Goal: Task Accomplishment & Management: Manage account settings

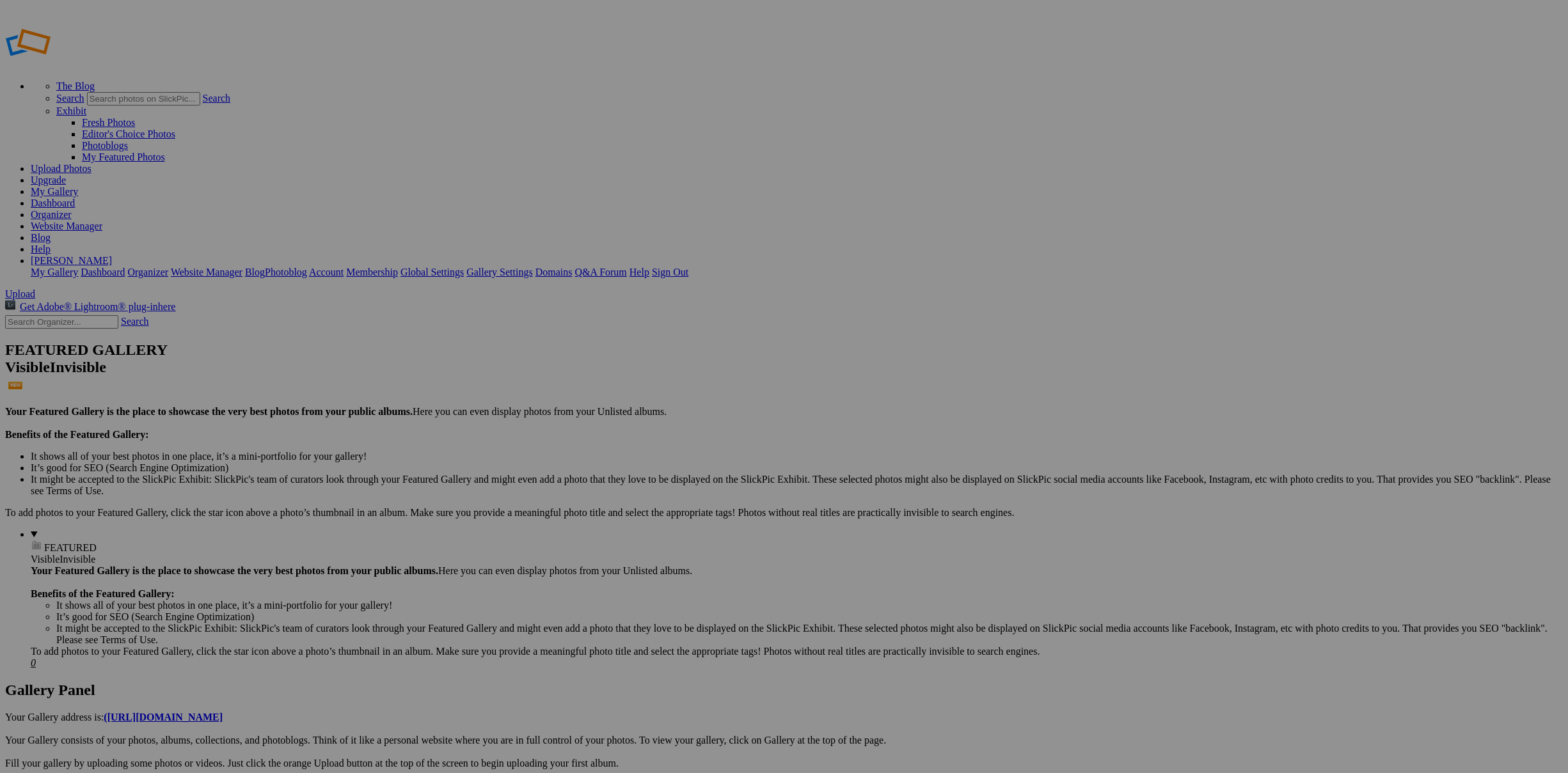
type input "Perthish images"
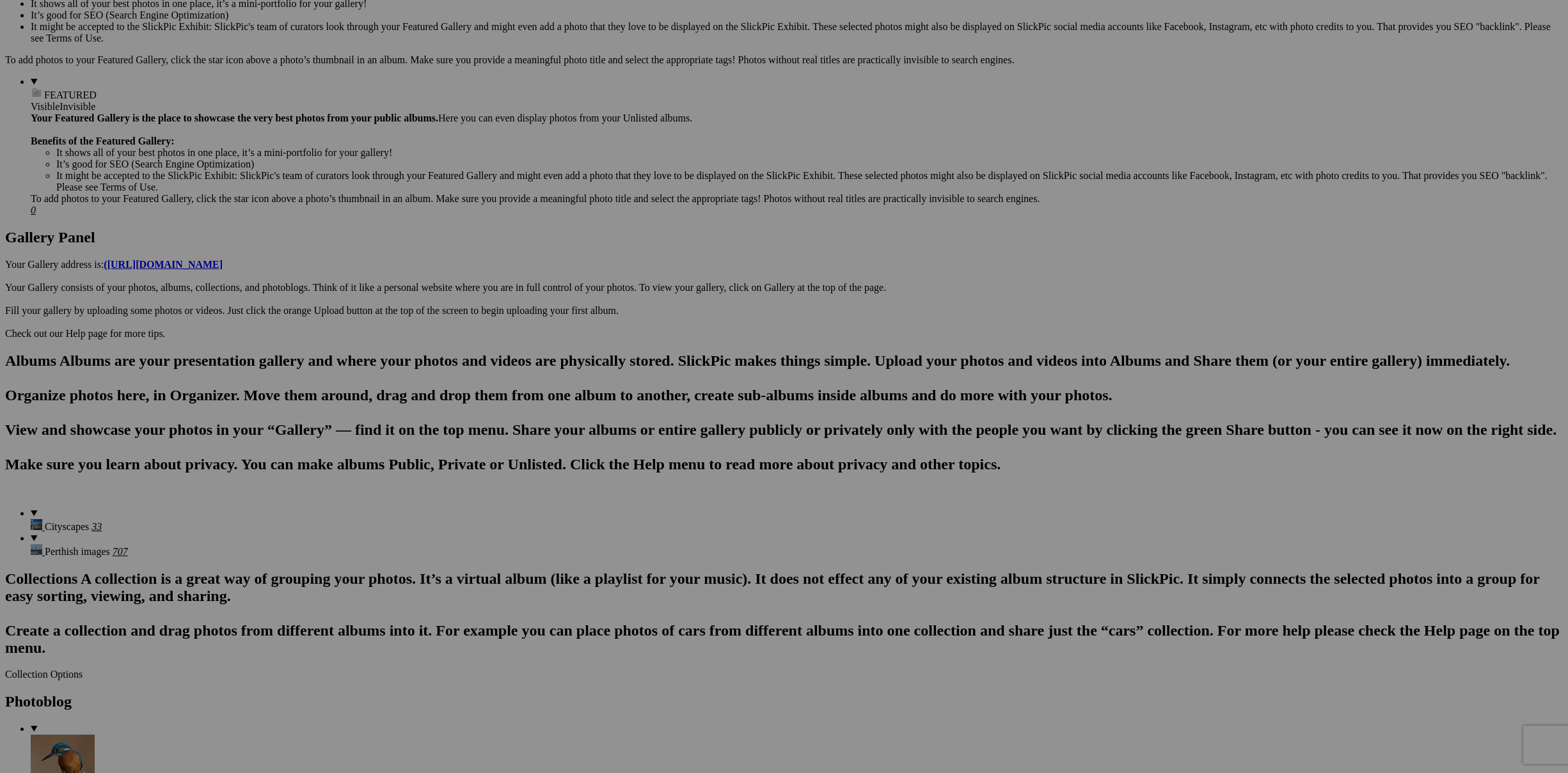
scroll to position [279, 0]
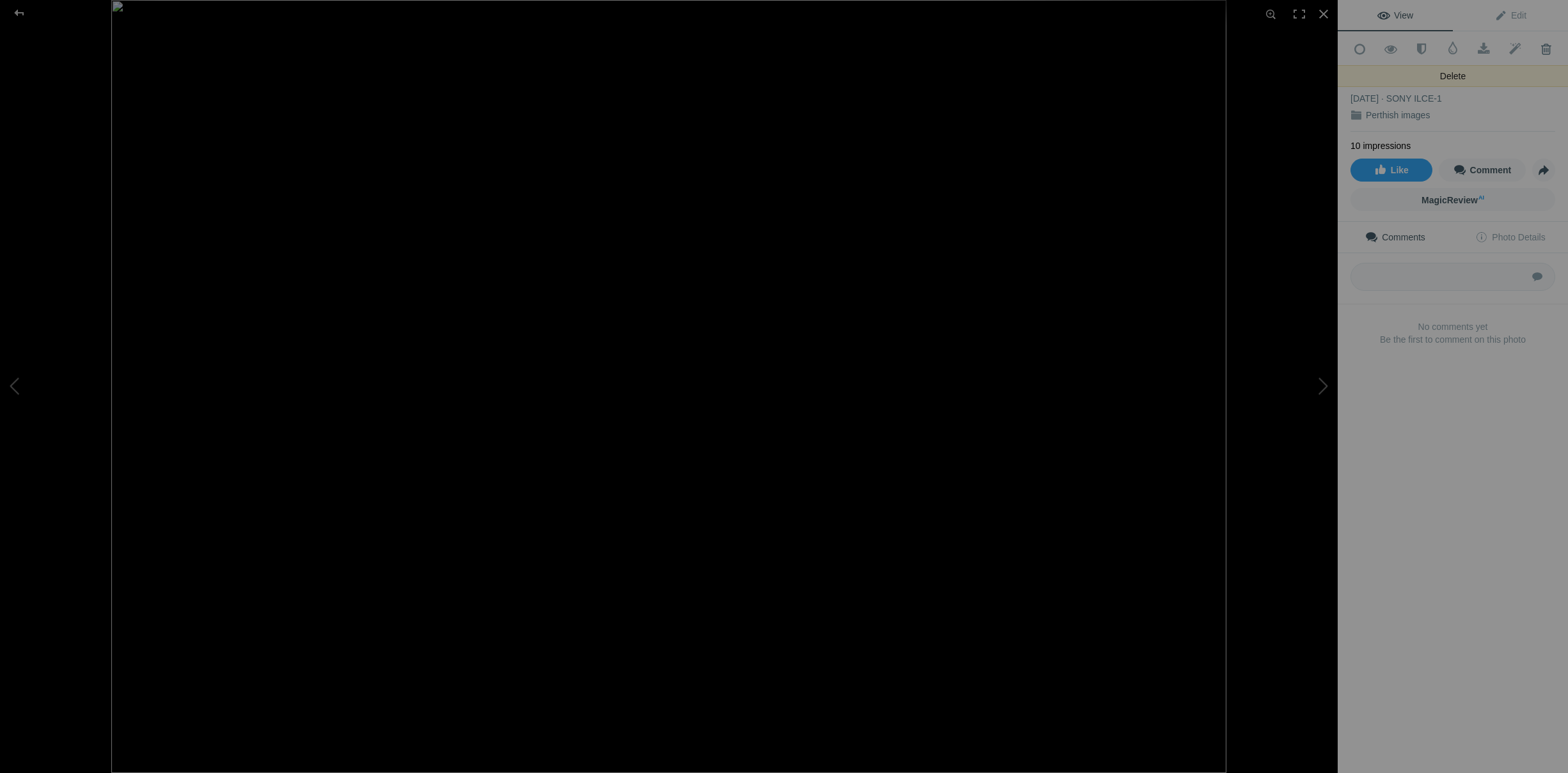
click at [1546, 50] on span at bounding box center [1546, 50] width 31 height 13
click at [1545, 50] on span at bounding box center [1546, 50] width 31 height 13
click at [1547, 48] on span at bounding box center [1546, 50] width 31 height 13
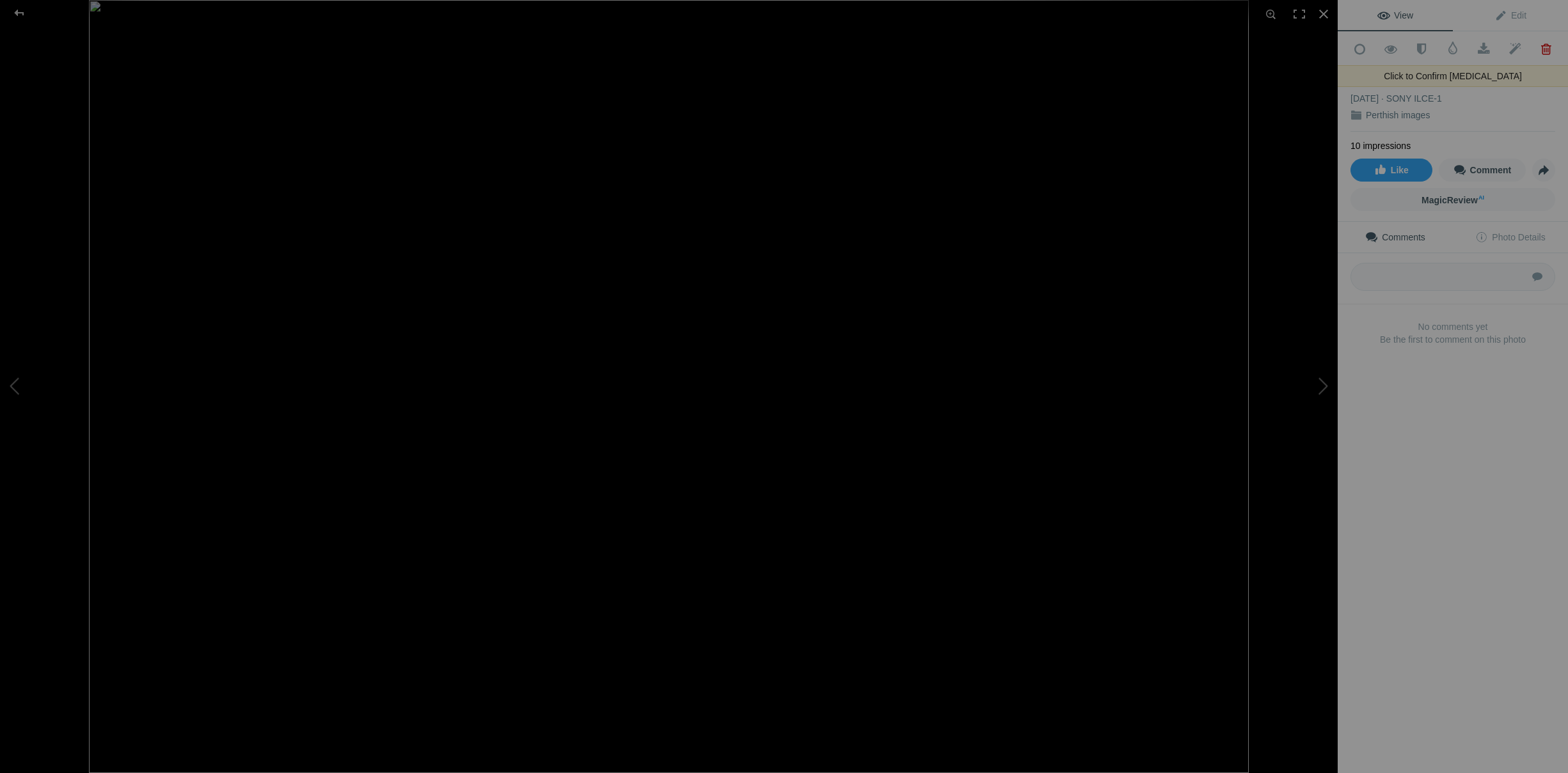
click at [1546, 45] on span at bounding box center [1546, 50] width 31 height 13
click at [1543, 50] on span at bounding box center [1546, 50] width 31 height 13
click at [1546, 49] on span at bounding box center [1546, 50] width 31 height 13
click at [1545, 50] on span at bounding box center [1546, 50] width 31 height 13
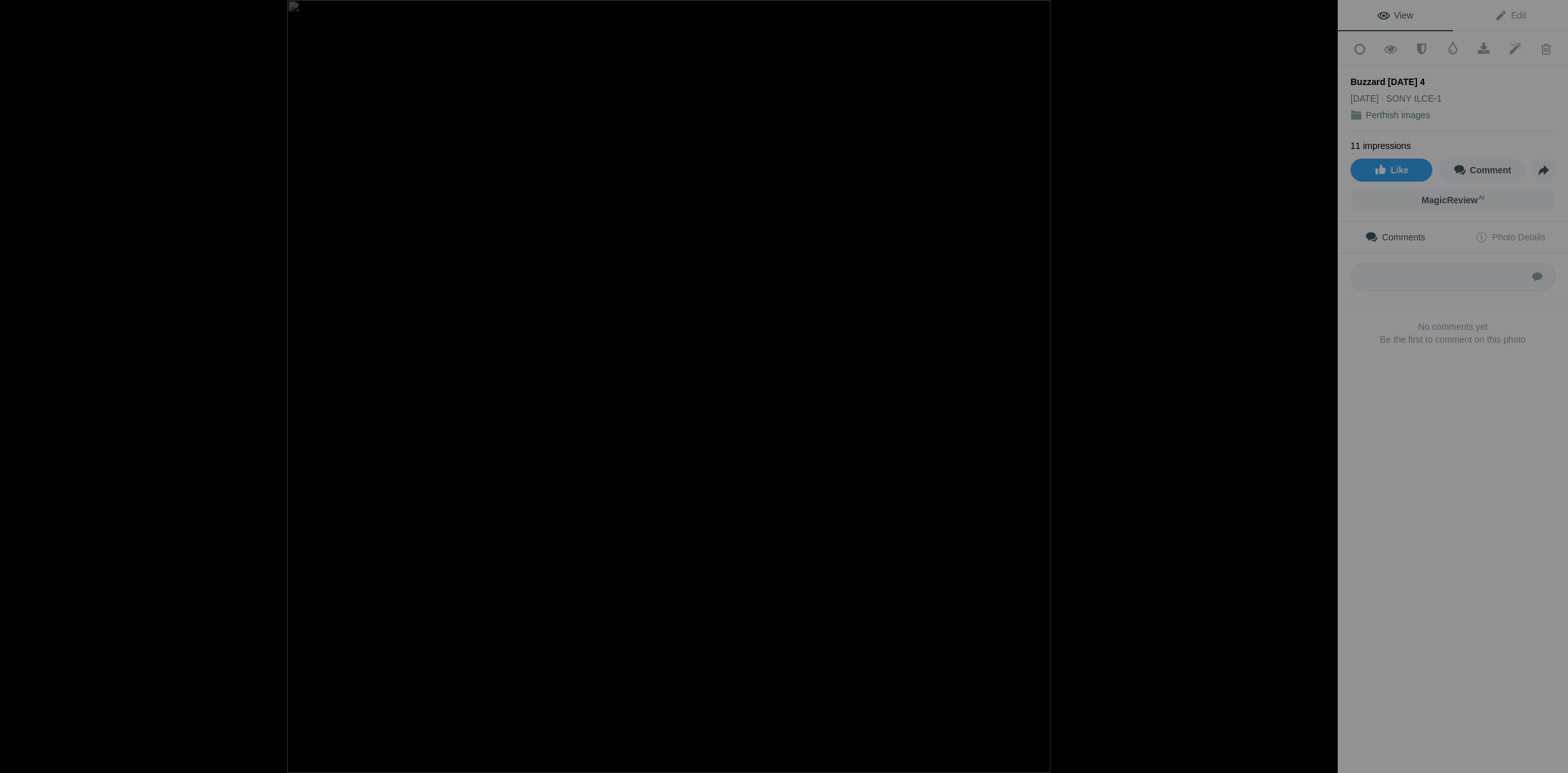
click at [1545, 50] on span at bounding box center [1546, 50] width 31 height 13
click at [1547, 48] on span at bounding box center [1546, 50] width 31 height 13
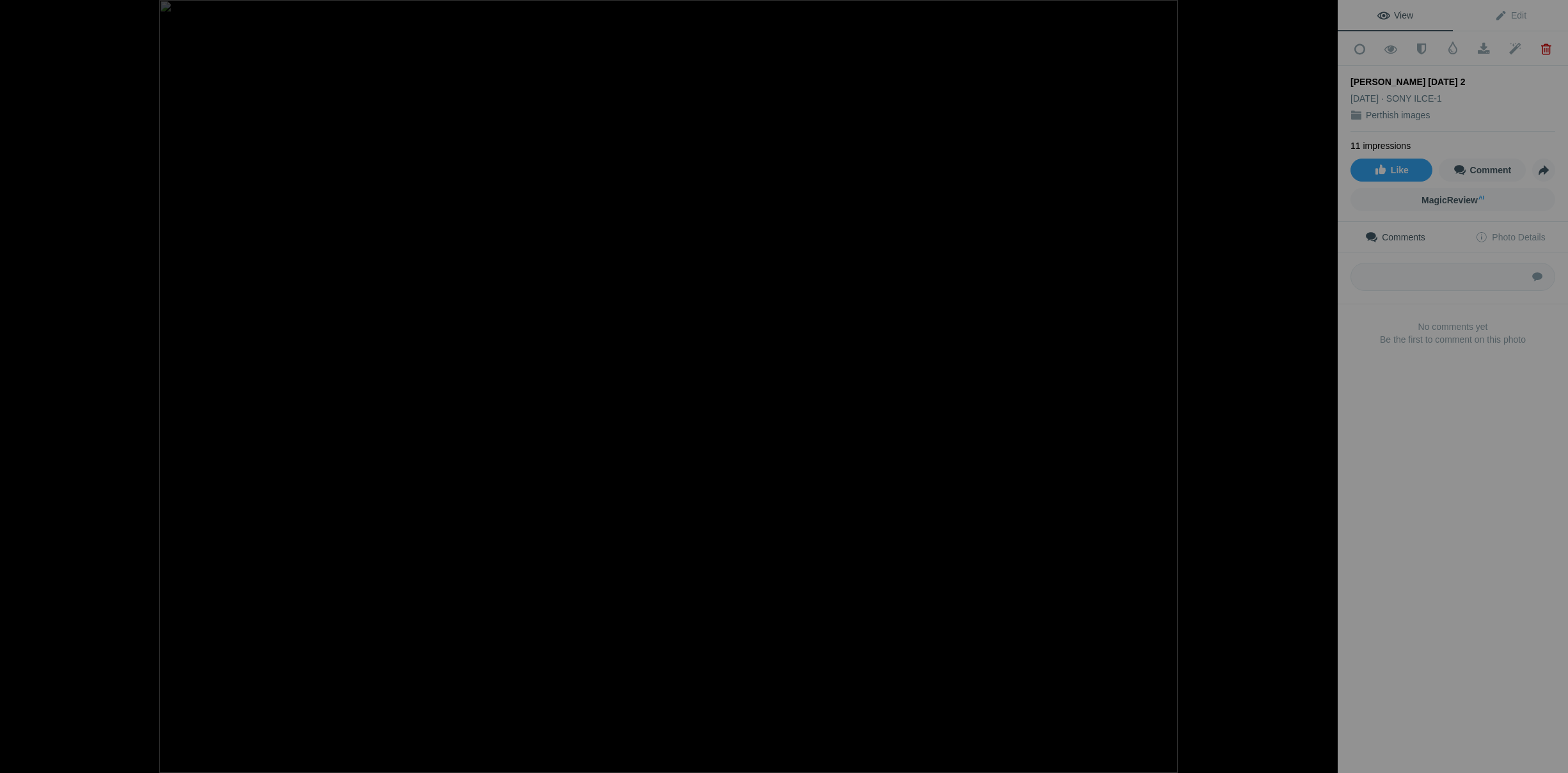
click at [1547, 48] on span at bounding box center [1546, 50] width 31 height 13
click at [1324, 14] on div at bounding box center [1324, 14] width 28 height 28
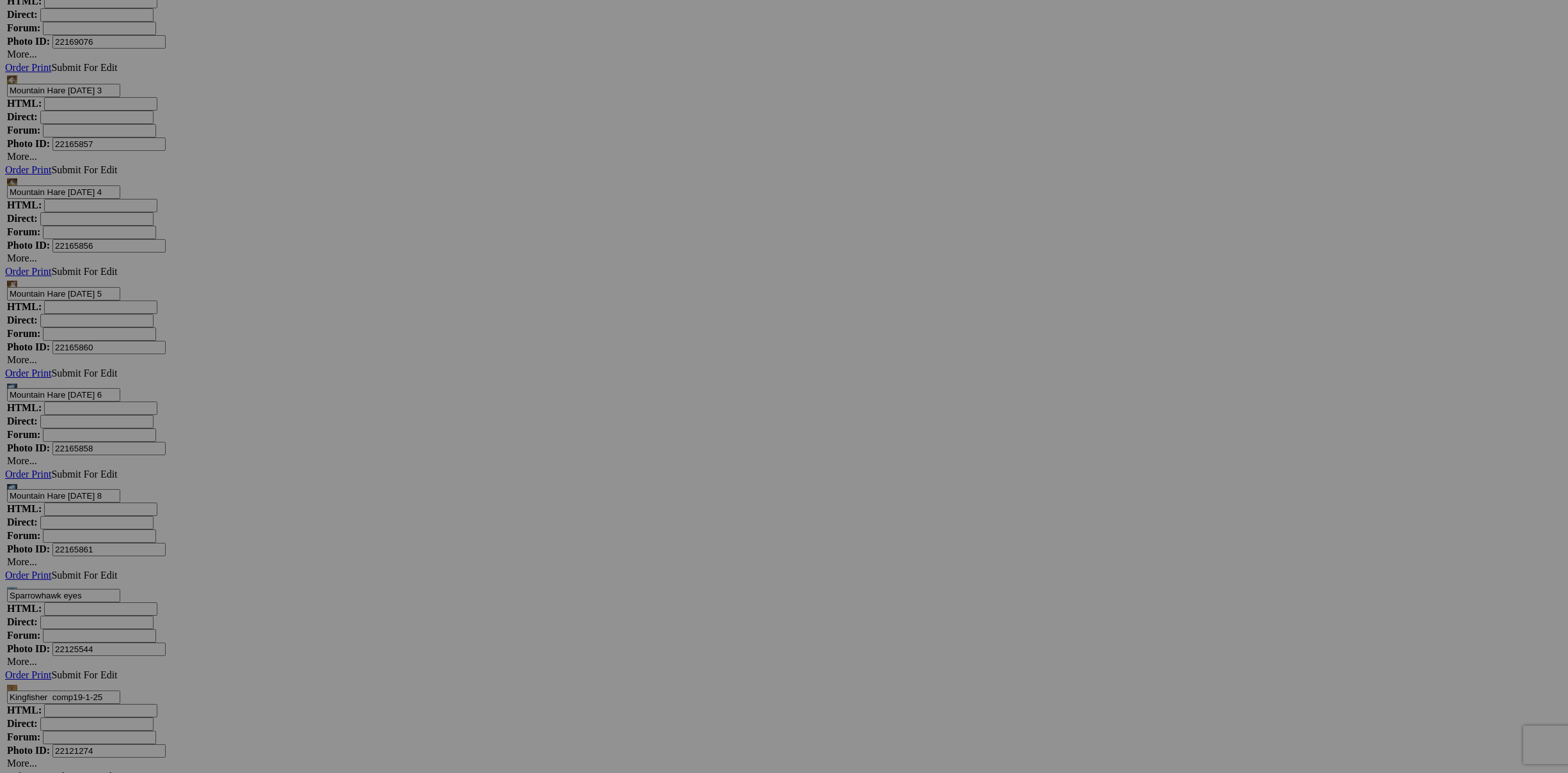
scroll to position [9007, 0]
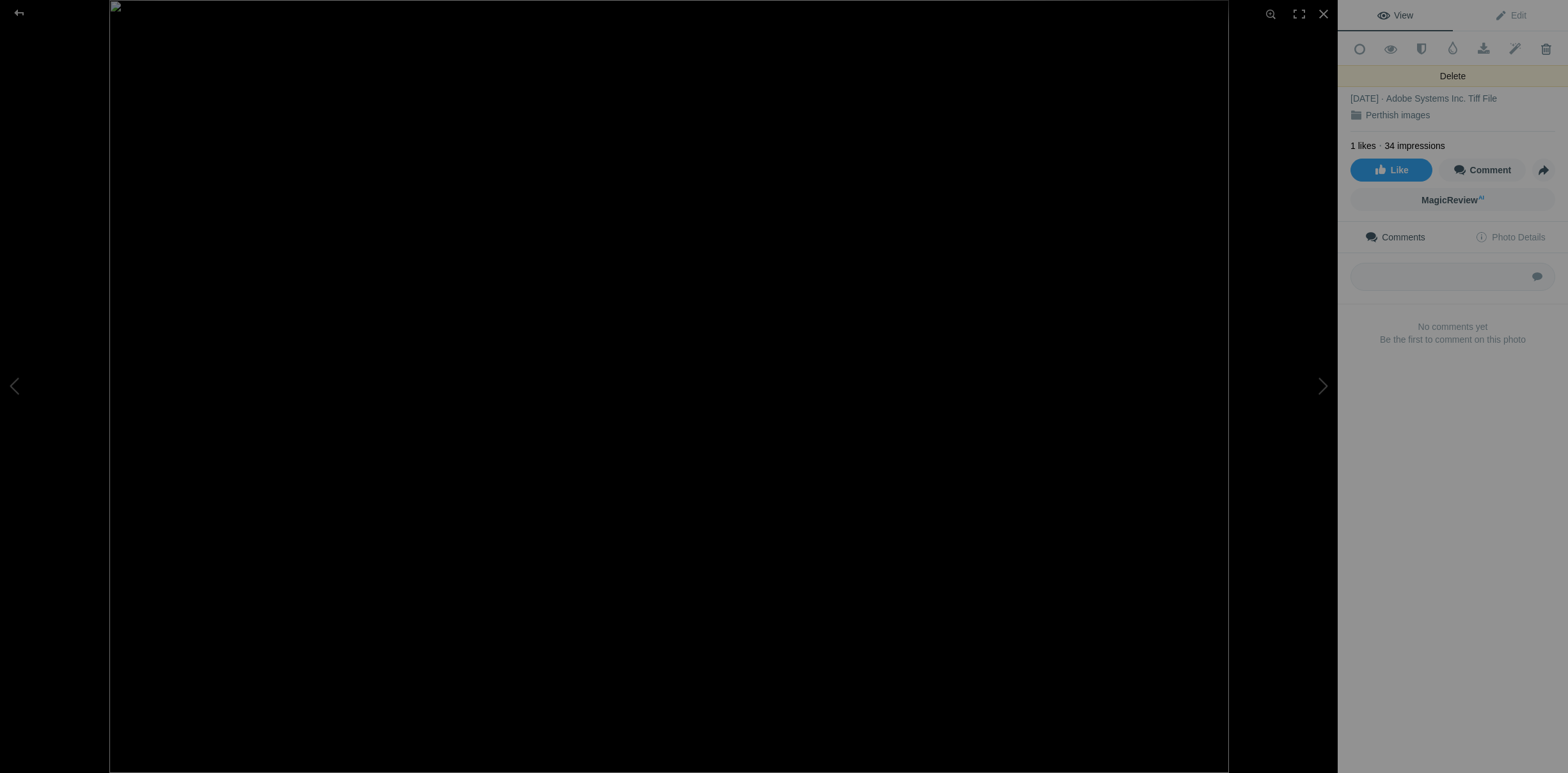
click at [1545, 48] on span at bounding box center [1546, 50] width 31 height 13
click at [1519, 75] on div "[DATE] morning walk [DATE] 7" at bounding box center [1452, 82] width 205 height 13
click at [1549, 47] on span at bounding box center [1546, 50] width 31 height 13
click at [1547, 50] on span at bounding box center [1546, 50] width 31 height 13
click at [1524, 67] on div "Cormorant fishing [DATE] SONY ILCE-7M4 Perthish images" at bounding box center [1452, 99] width 205 height 66
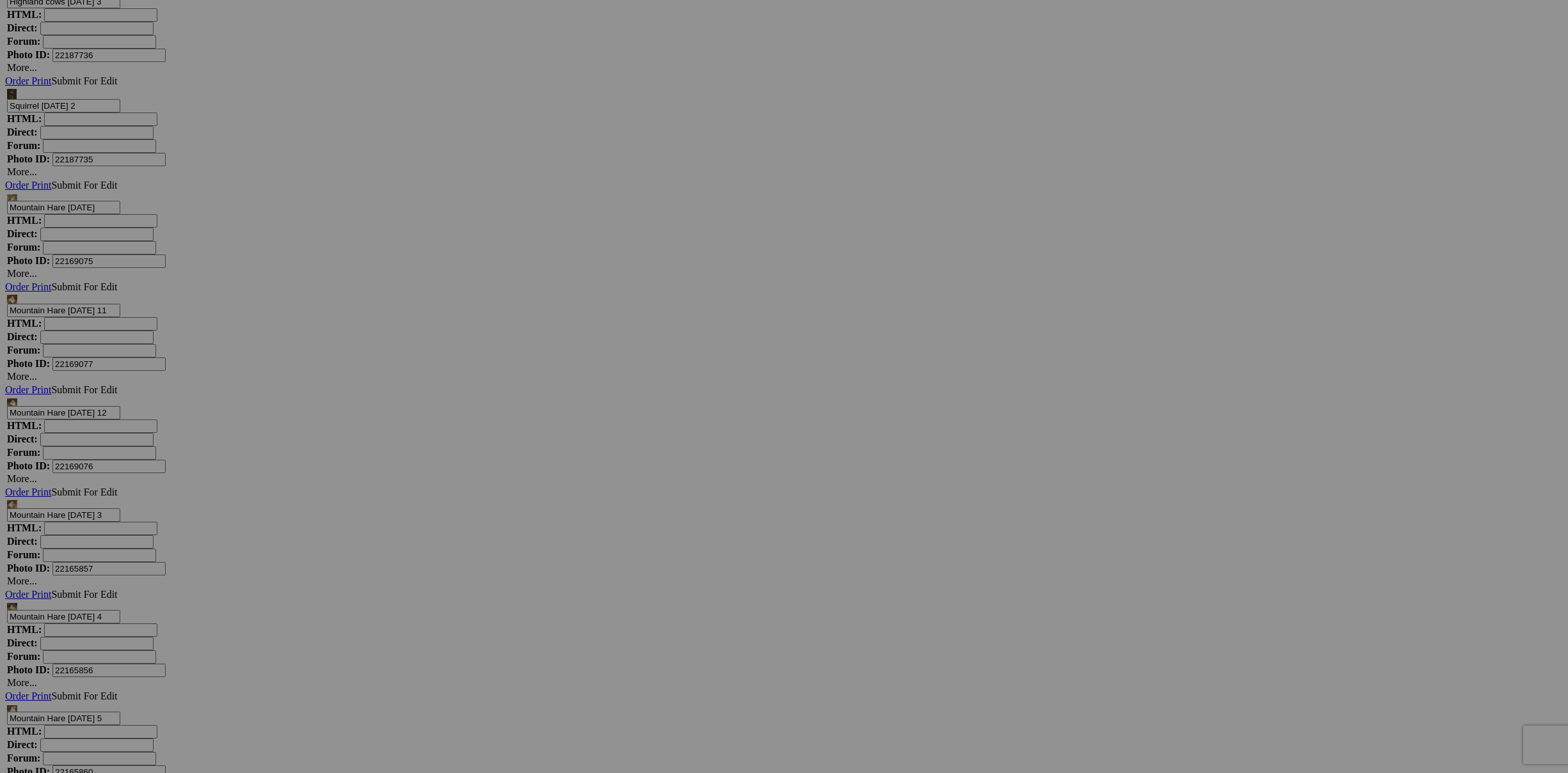
scroll to position [8171, 0]
click at [699, 473] on link "Yes" at bounding box center [692, 471] width 15 height 11
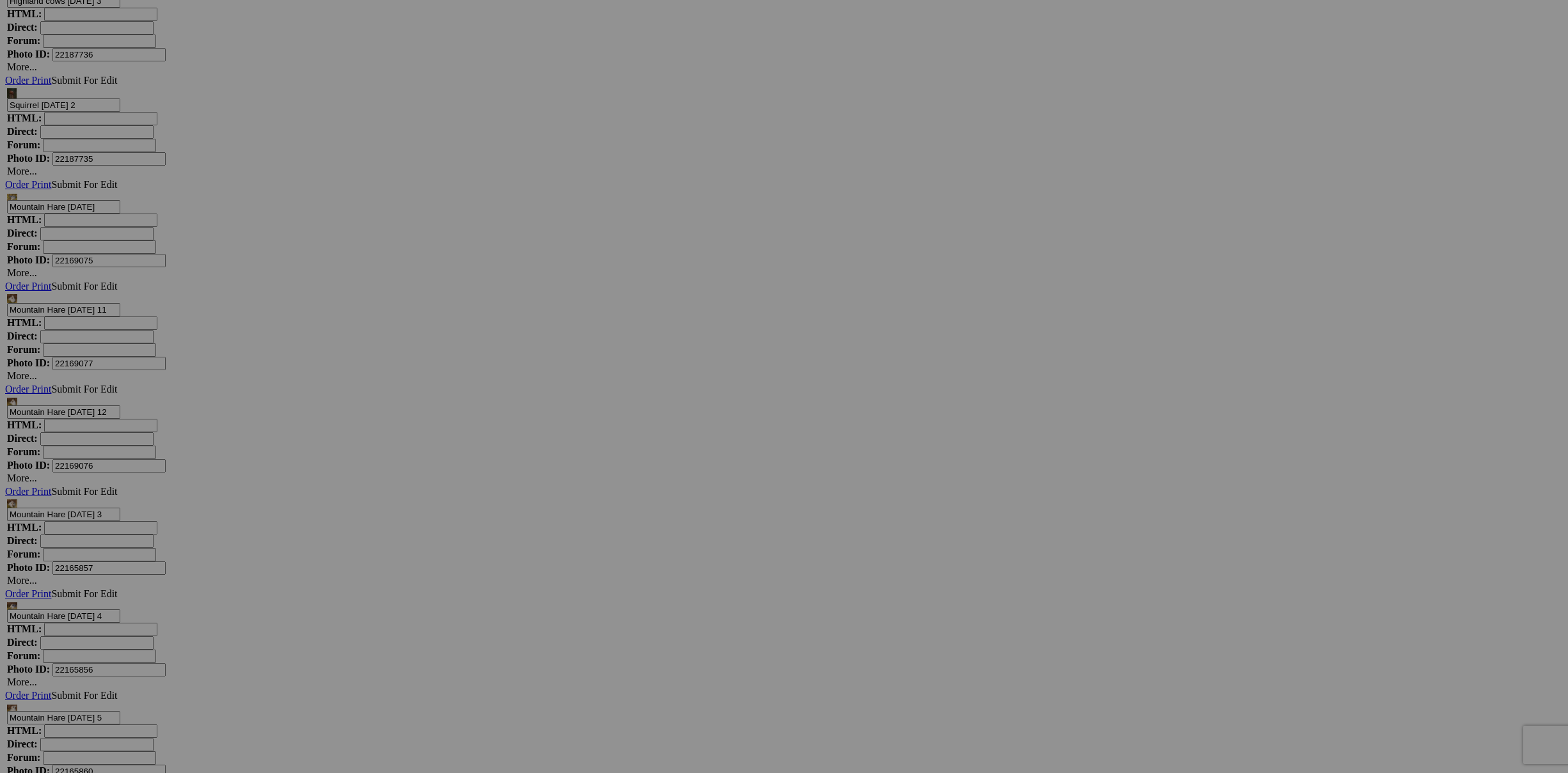
click at [699, 473] on span "Yes" at bounding box center [692, 471] width 15 height 11
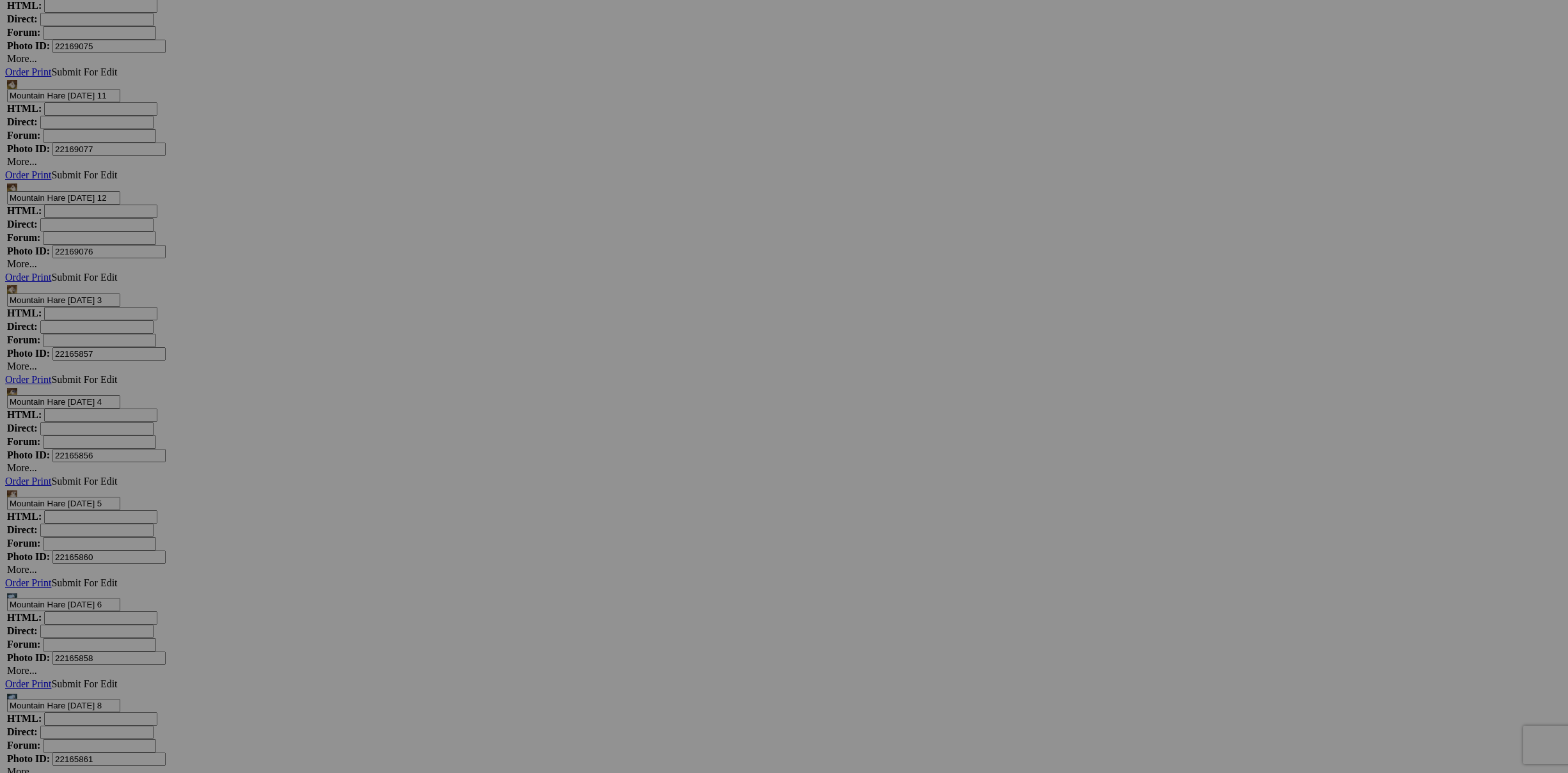
click at [699, 472] on span "Yes" at bounding box center [692, 471] width 15 height 11
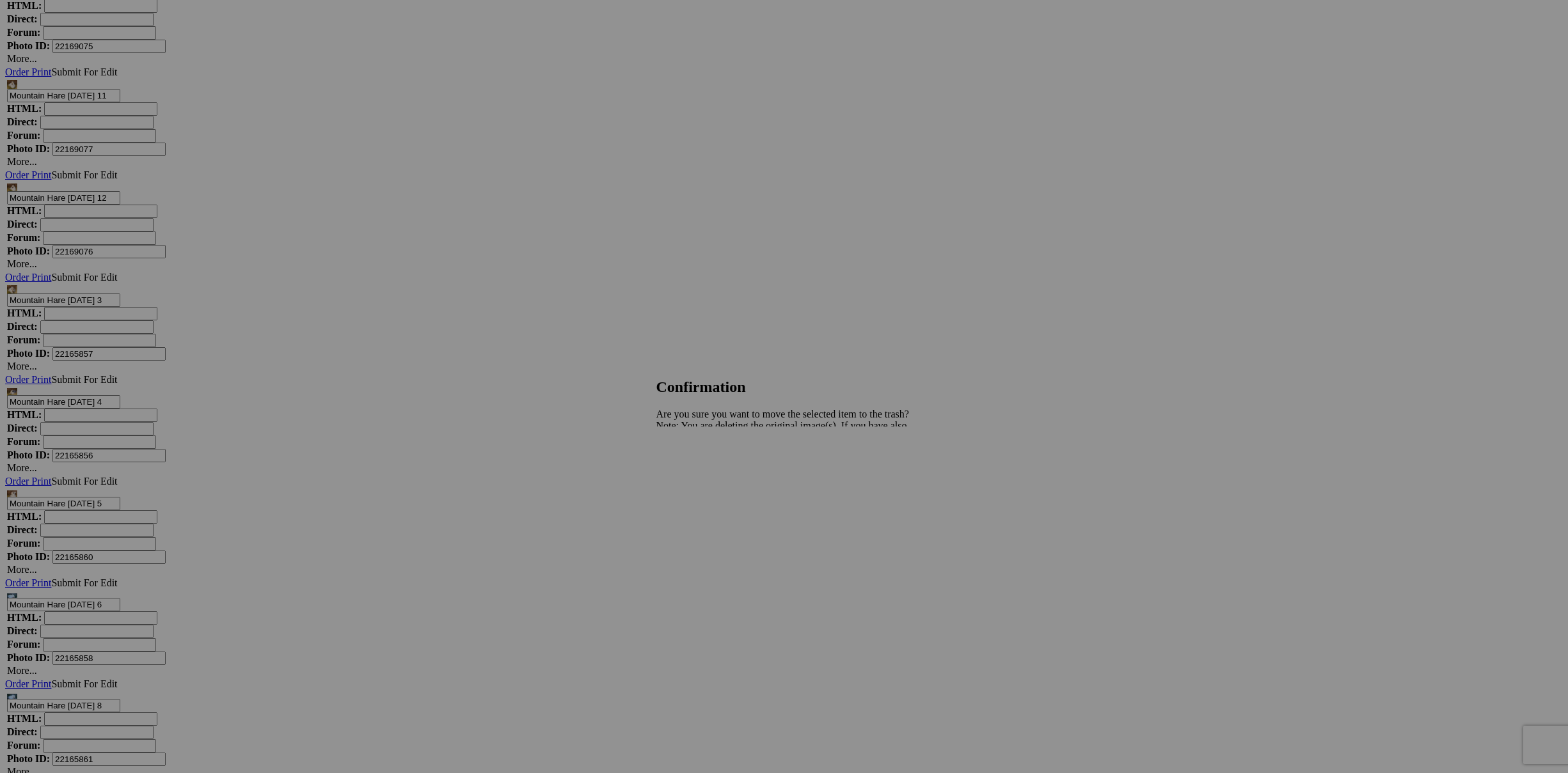
click at [699, 472] on span "Yes" at bounding box center [692, 471] width 15 height 11
click at [699, 476] on span "Yes" at bounding box center [692, 471] width 15 height 11
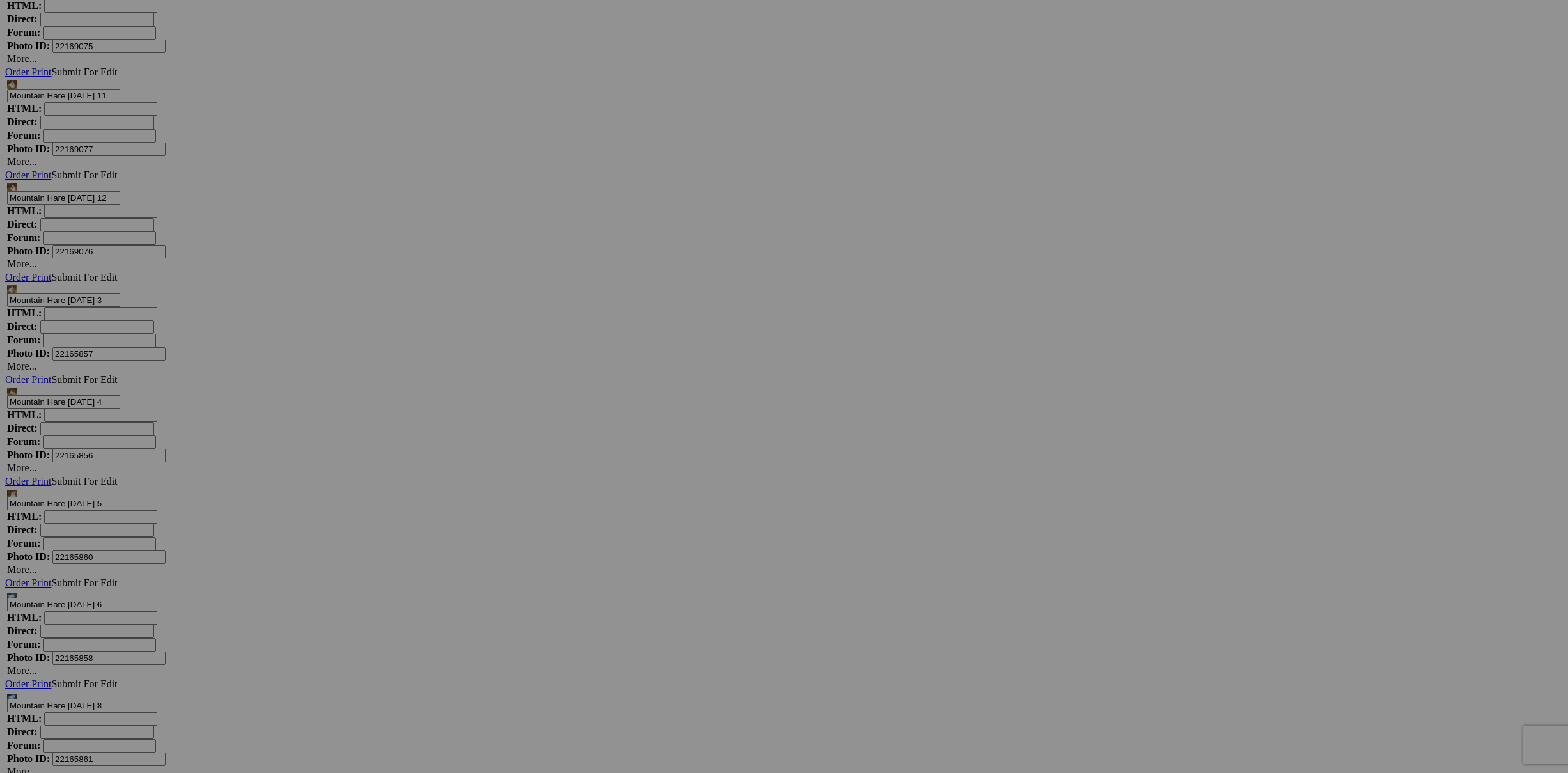
click at [699, 472] on link "Yes" at bounding box center [692, 471] width 15 height 11
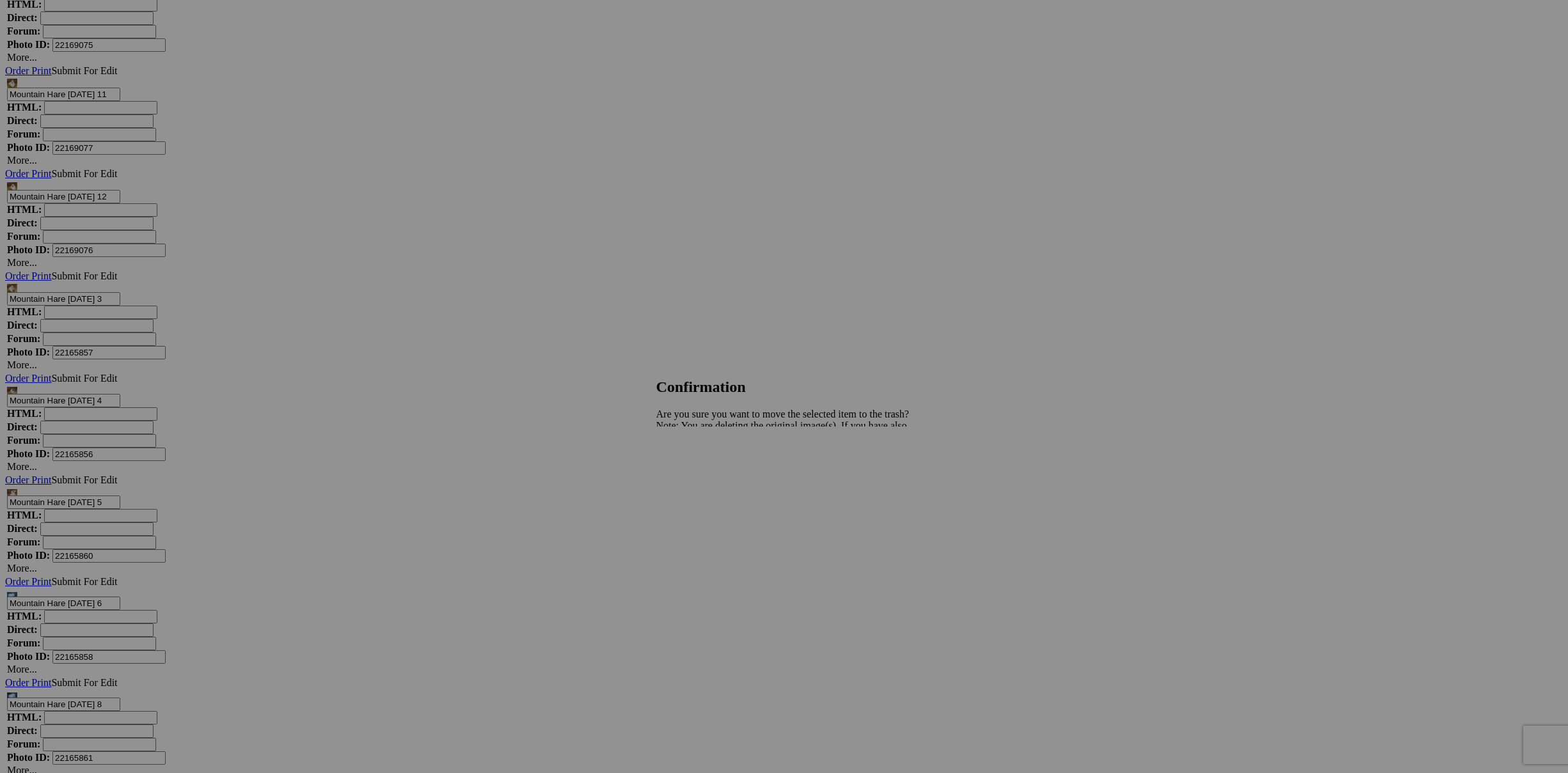
click at [699, 470] on span "Yes" at bounding box center [692, 471] width 15 height 11
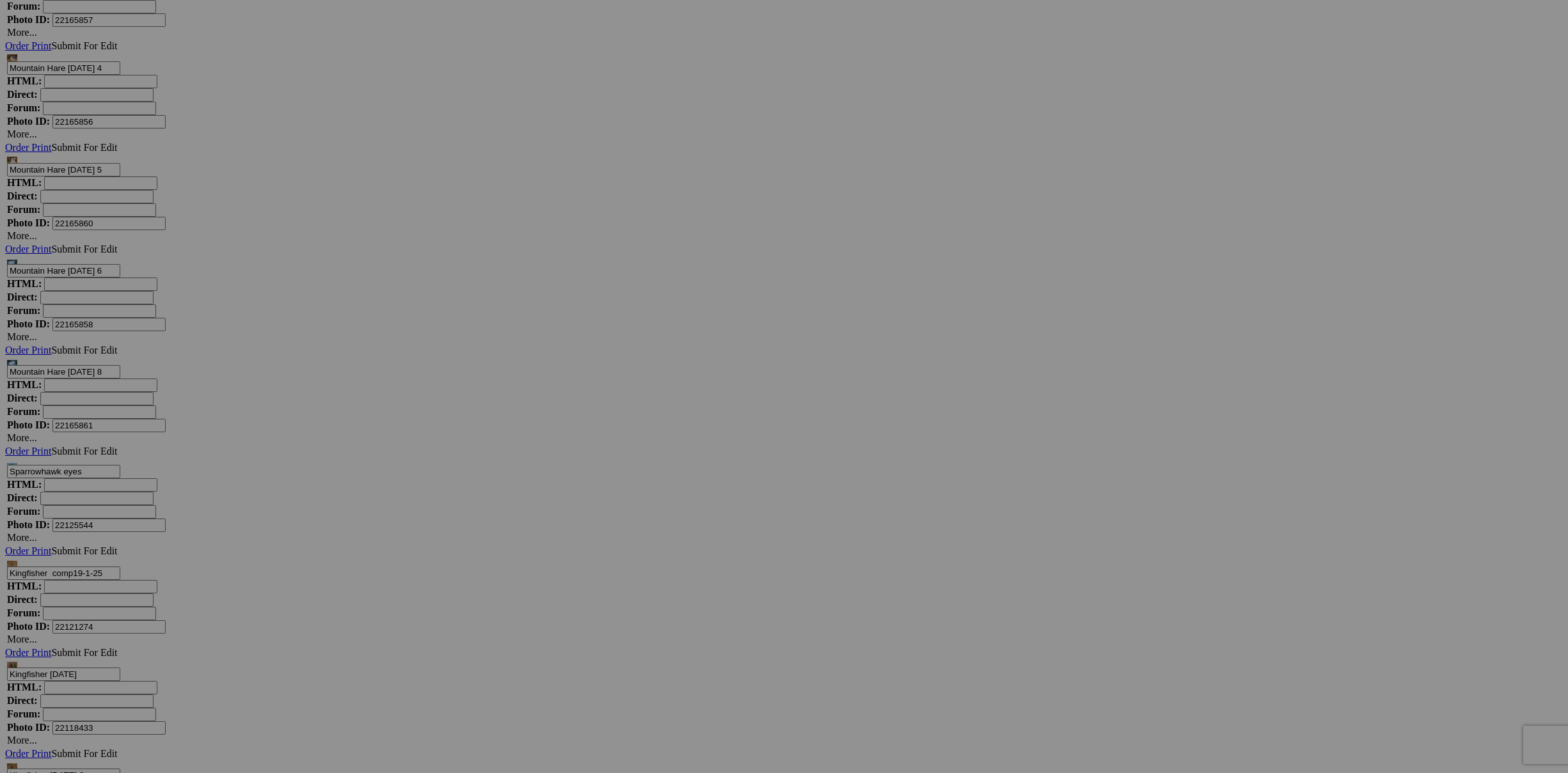
scroll to position [8724, 0]
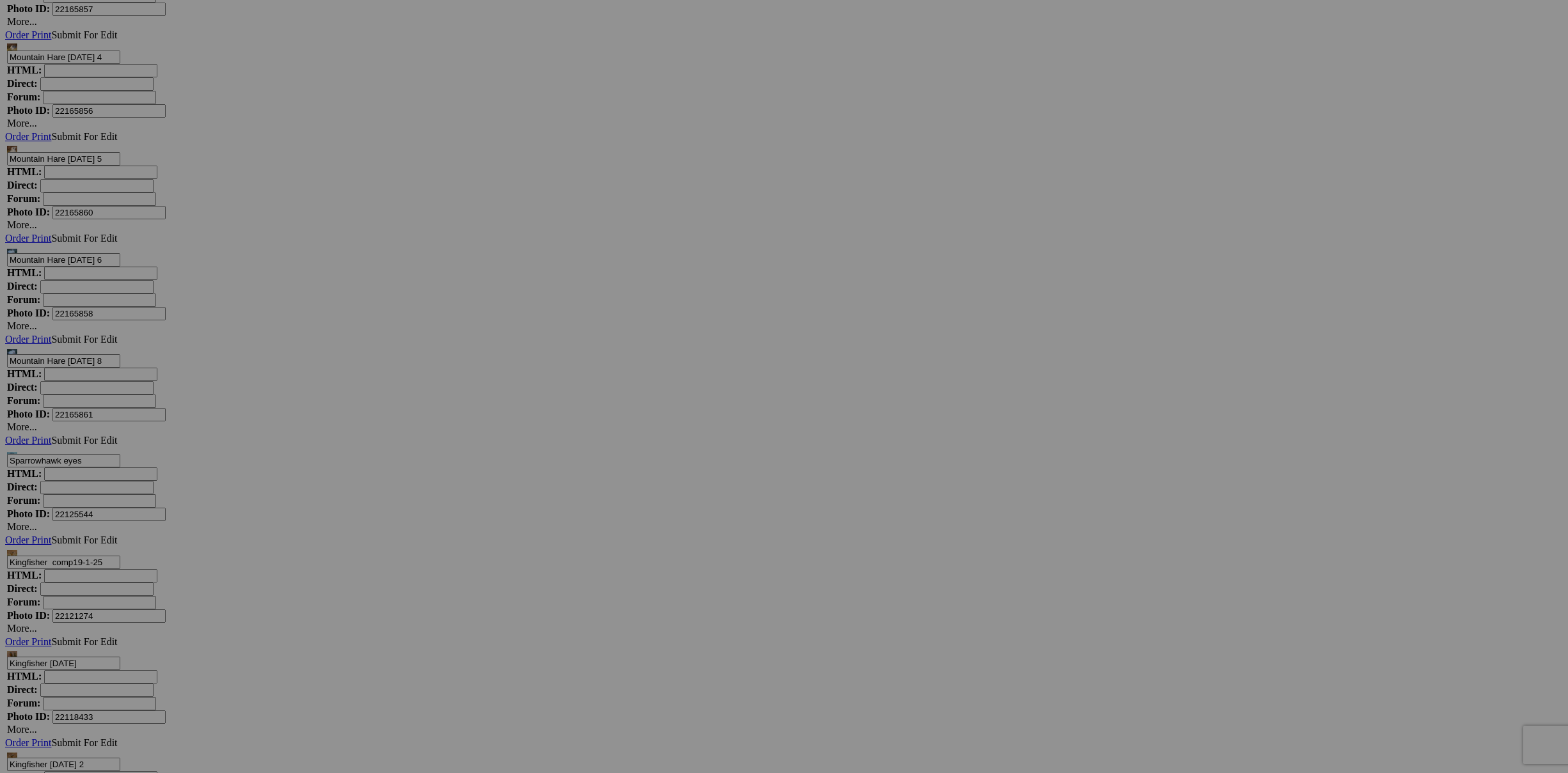
scroll to position [8730, 0]
click at [699, 470] on link "Yes" at bounding box center [692, 471] width 15 height 11
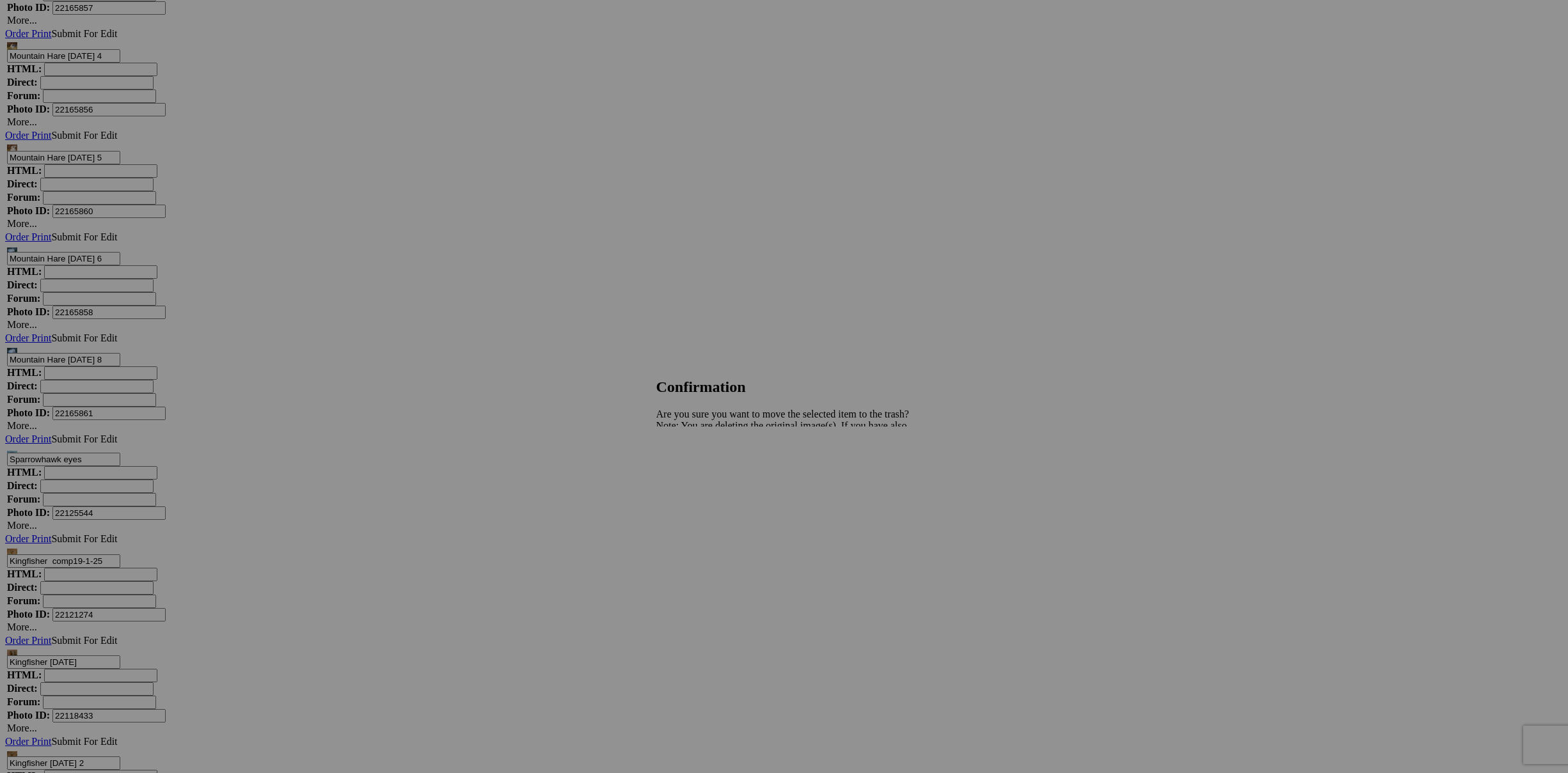
click at [699, 470] on span "Yes" at bounding box center [692, 471] width 15 height 11
click at [699, 472] on span "Yes" at bounding box center [692, 471] width 15 height 11
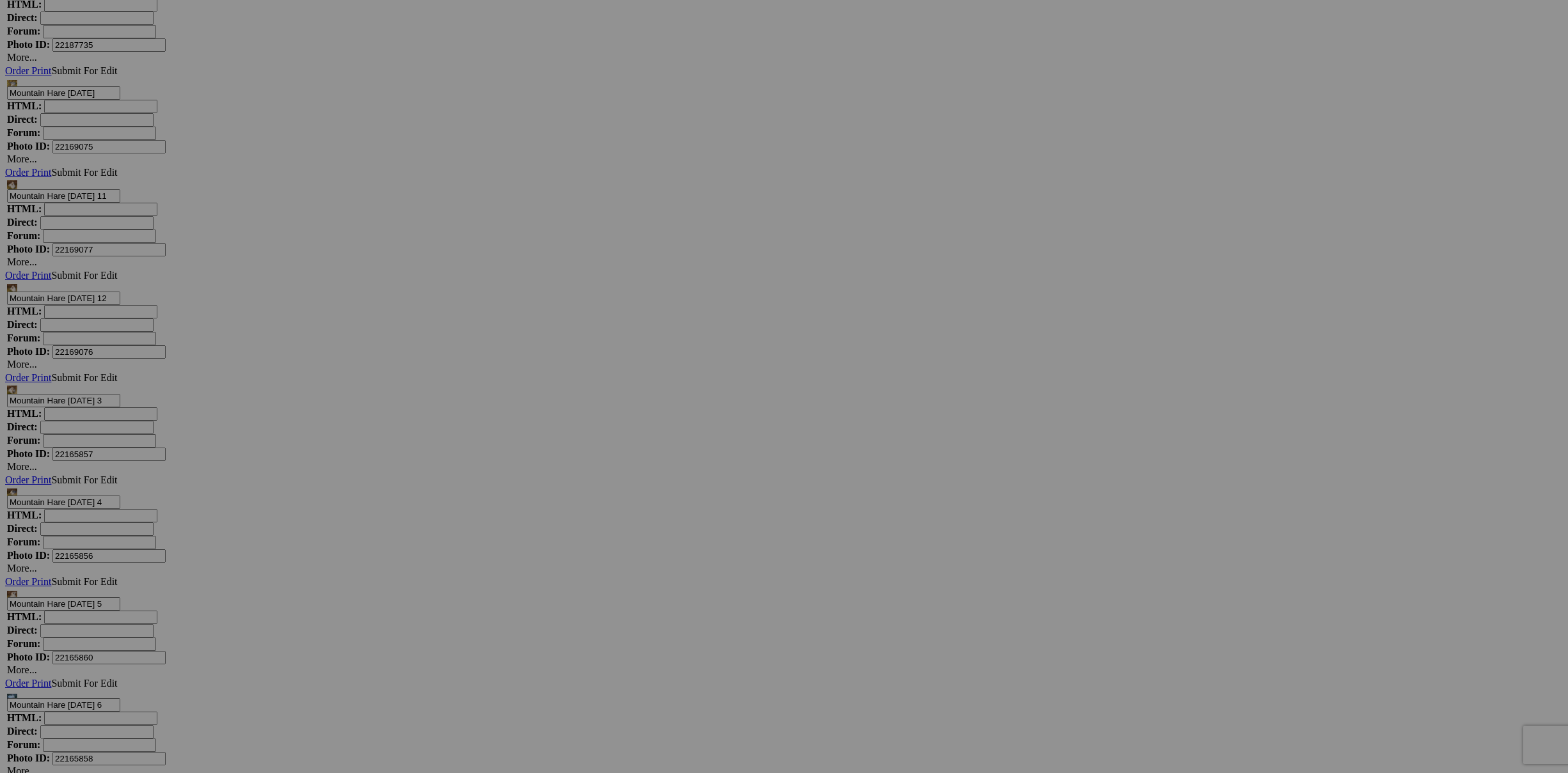
scroll to position [8282, 0]
click at [699, 472] on span "Yes" at bounding box center [692, 471] width 15 height 11
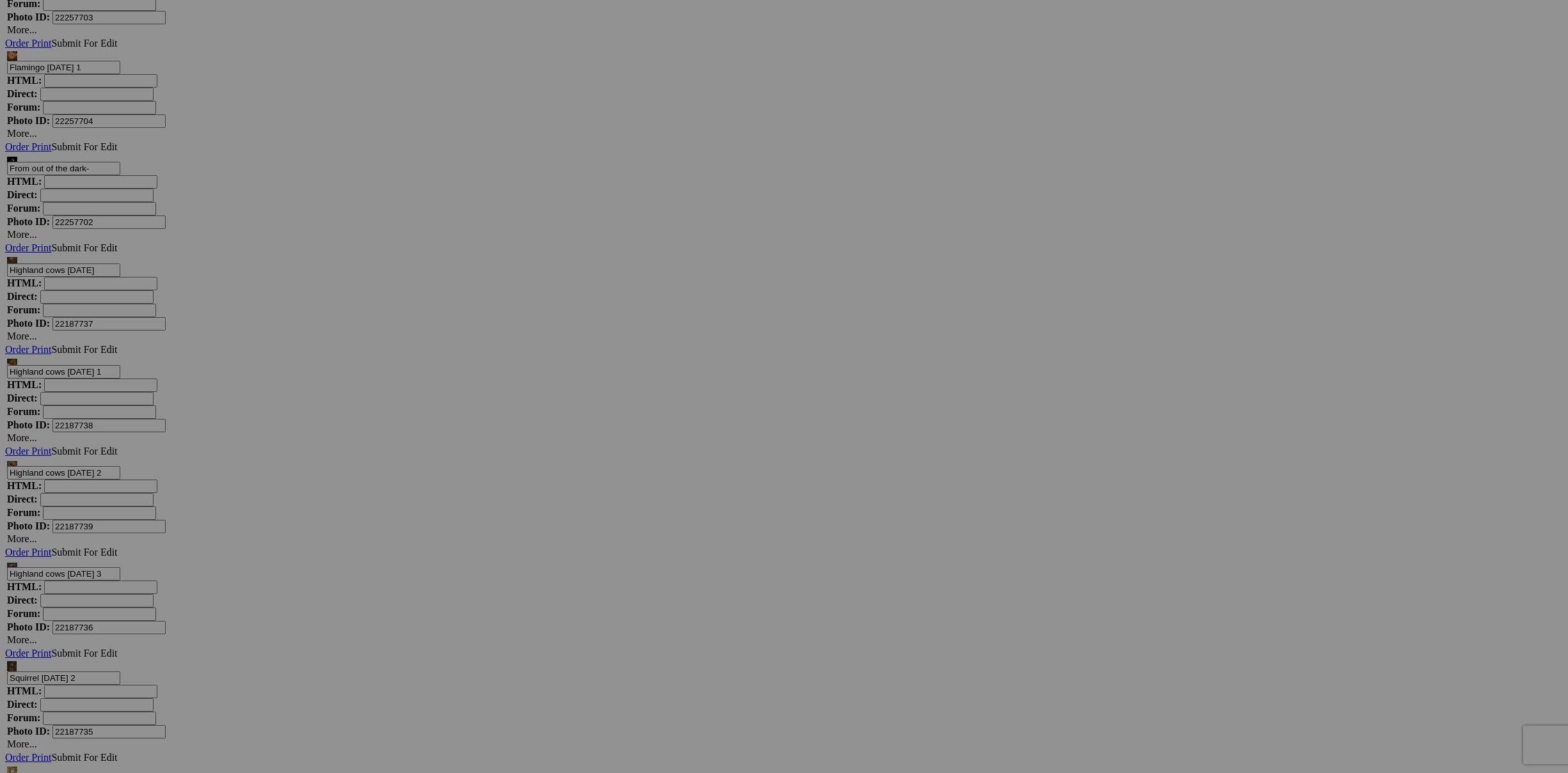
scroll to position [7595, 0]
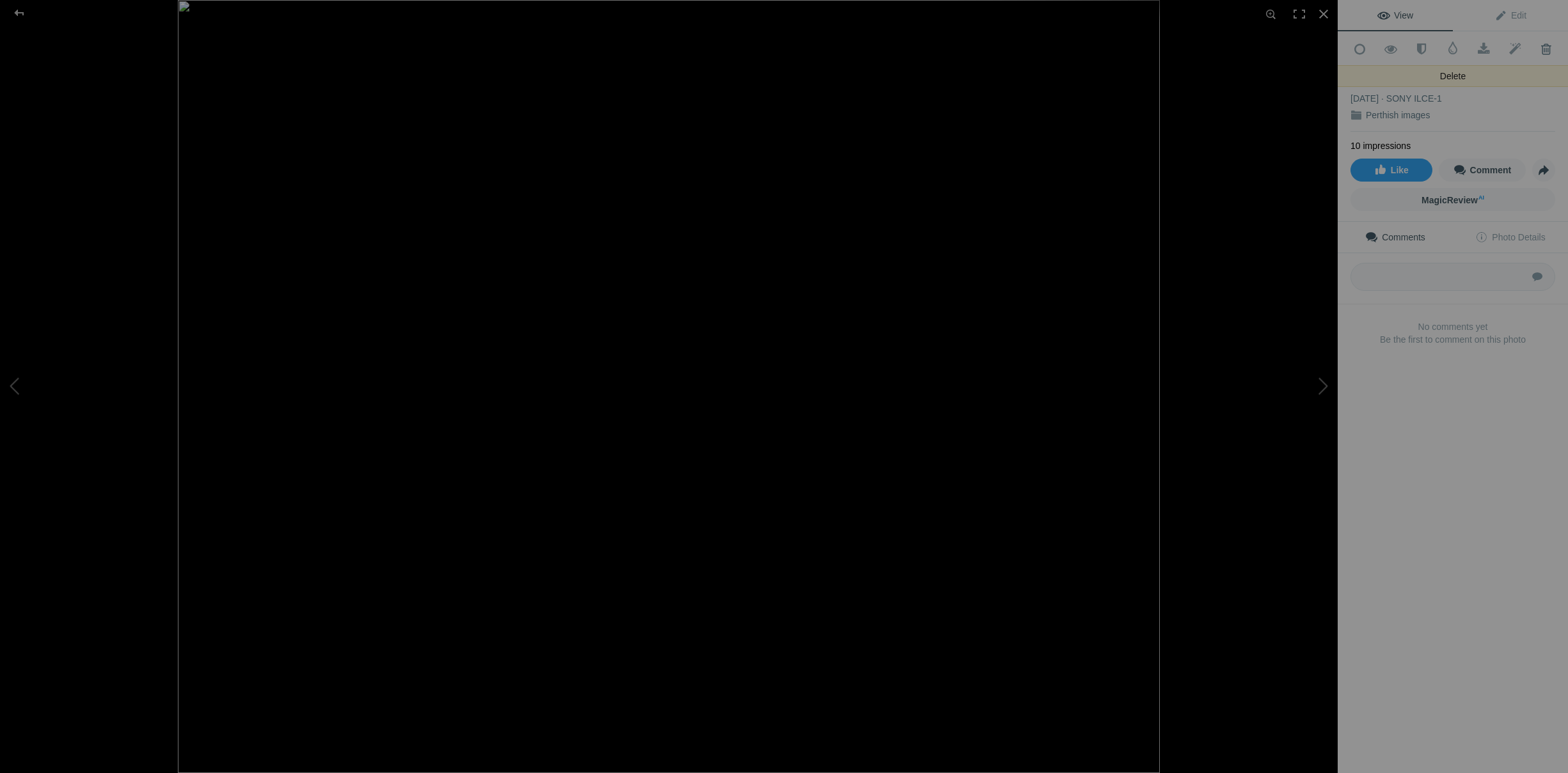
click at [1547, 49] on span at bounding box center [1546, 50] width 31 height 13
click at [1545, 51] on span at bounding box center [1546, 50] width 31 height 13
click at [1544, 66] on div "[PERSON_NAME] [DATE] 8 [DATE] SONY ILCE-1 Perthish images" at bounding box center [1452, 99] width 205 height 66
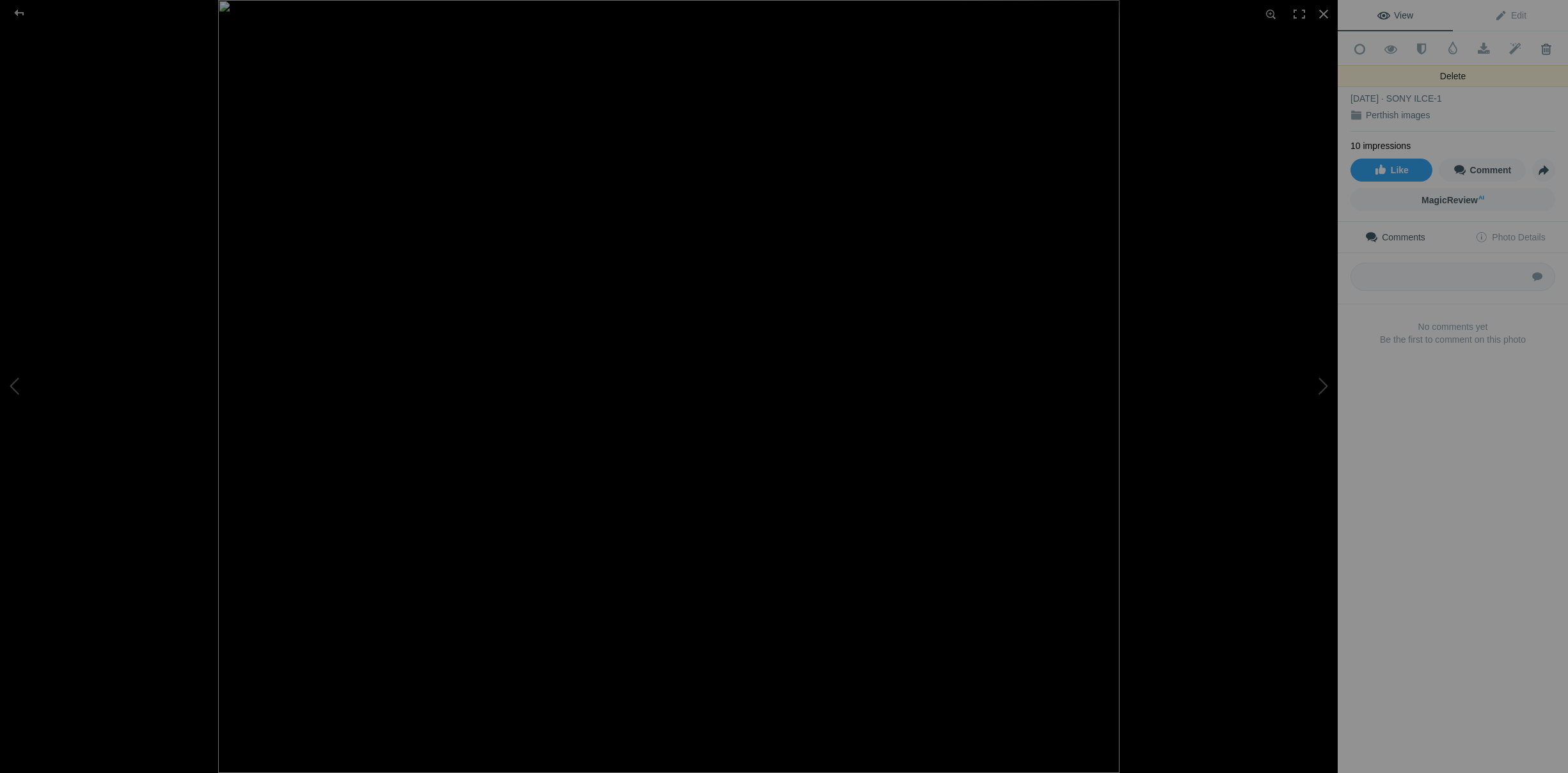
click at [1547, 49] on span at bounding box center [1546, 50] width 31 height 13
click at [1545, 47] on span at bounding box center [1546, 50] width 31 height 13
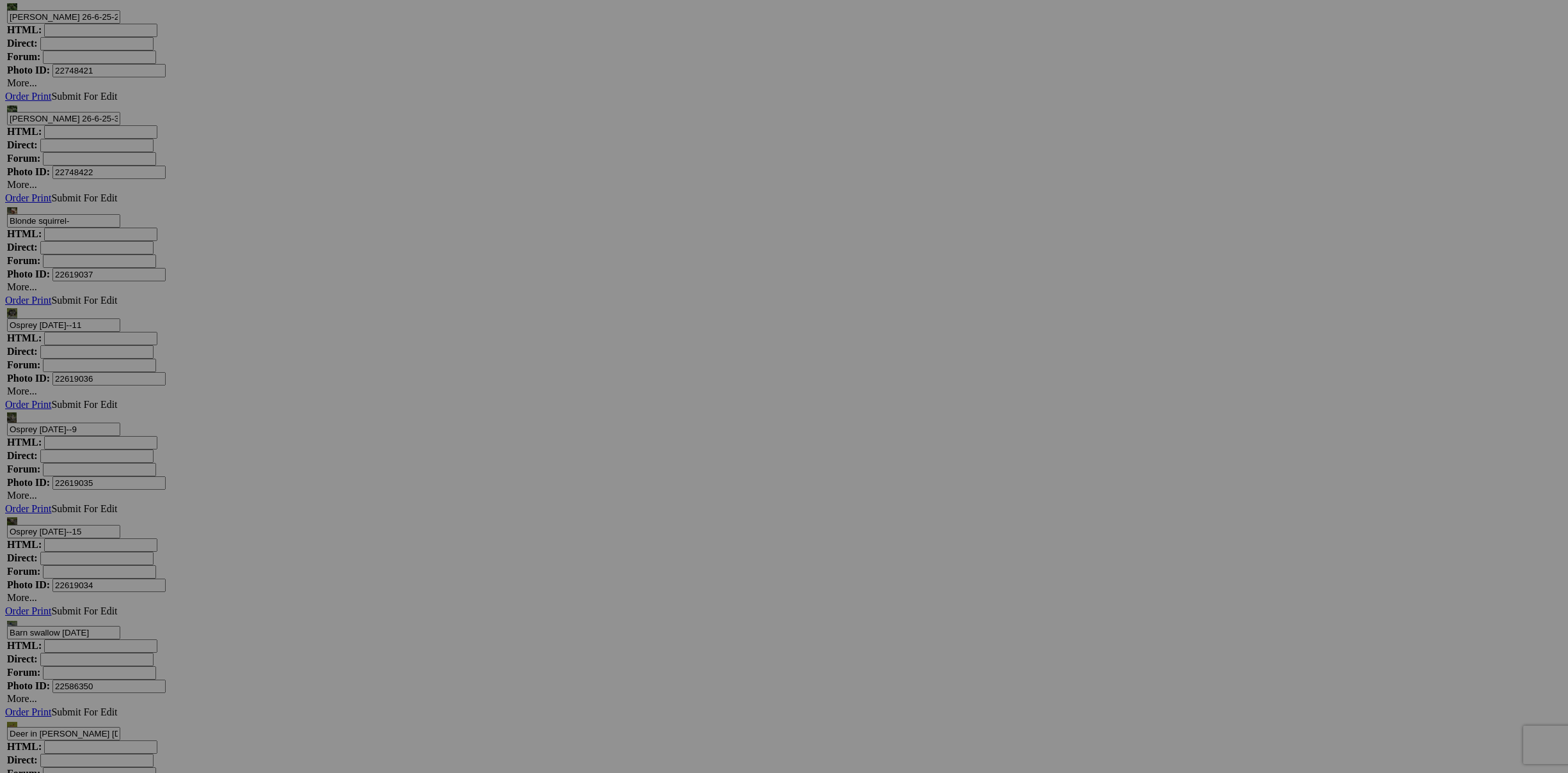
scroll to position [4485, 0]
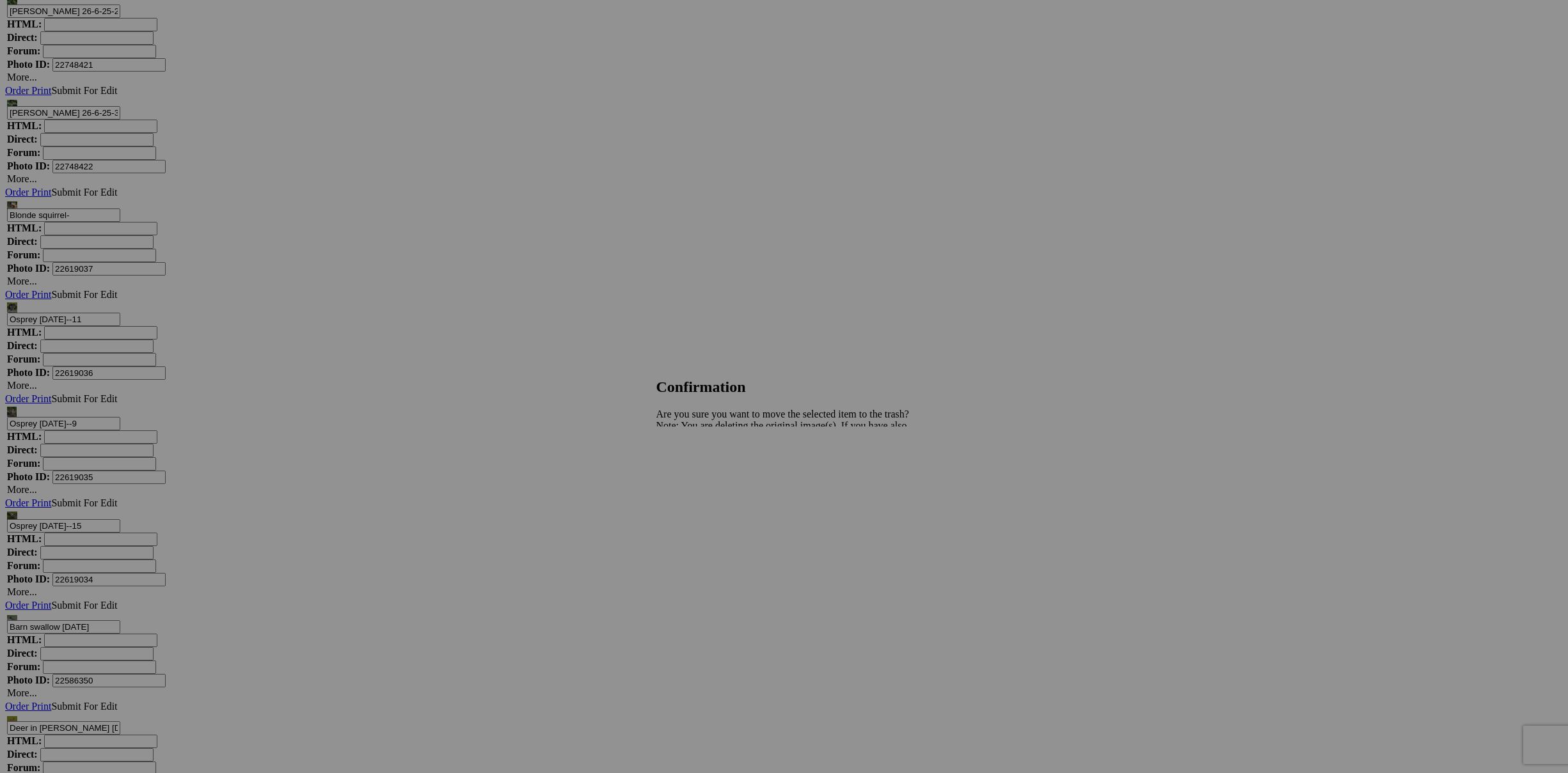
click at [699, 471] on span "Yes" at bounding box center [692, 471] width 15 height 11
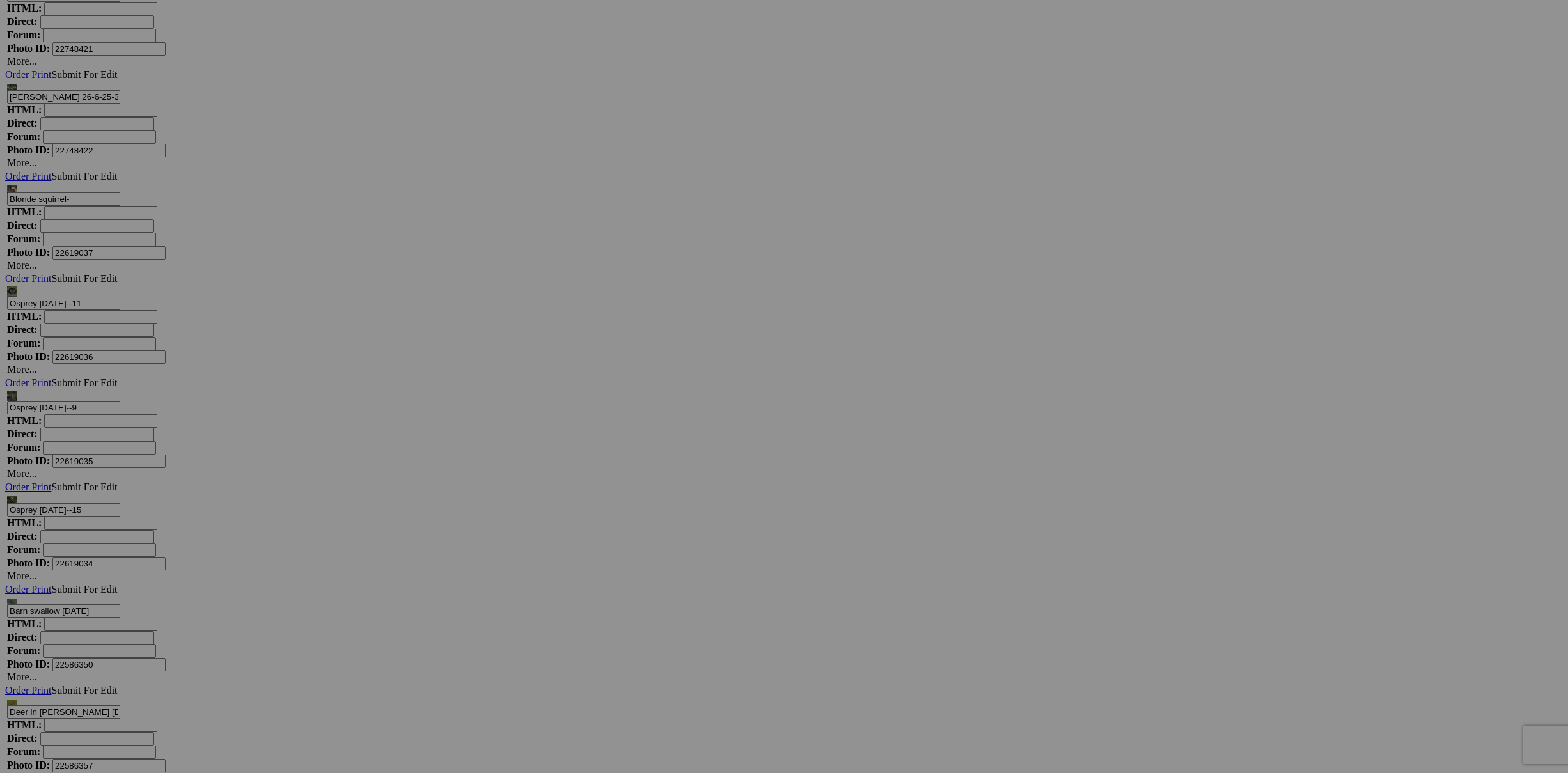
scroll to position [4513, 0]
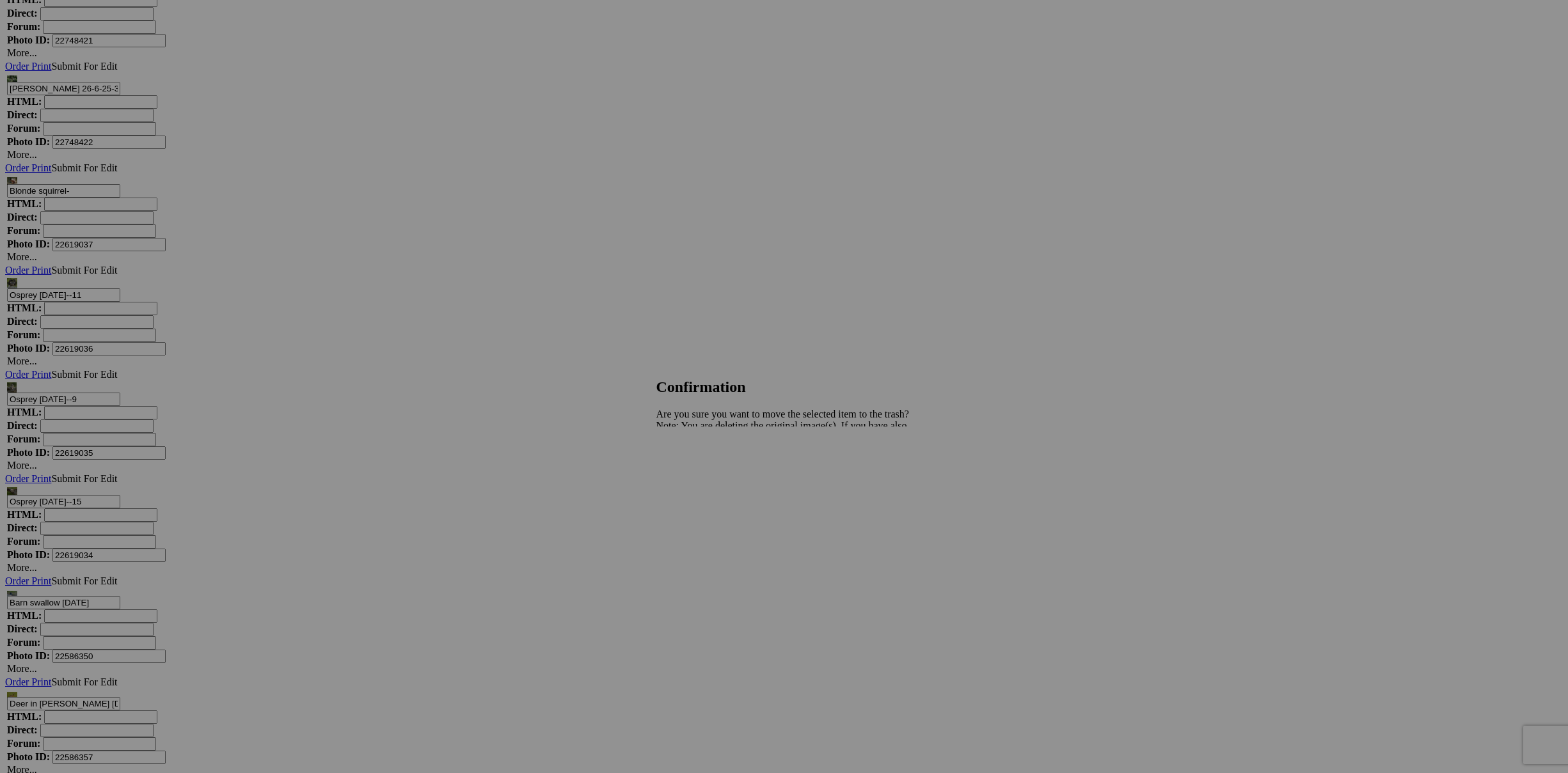
click at [699, 472] on span "Yes" at bounding box center [692, 471] width 15 height 11
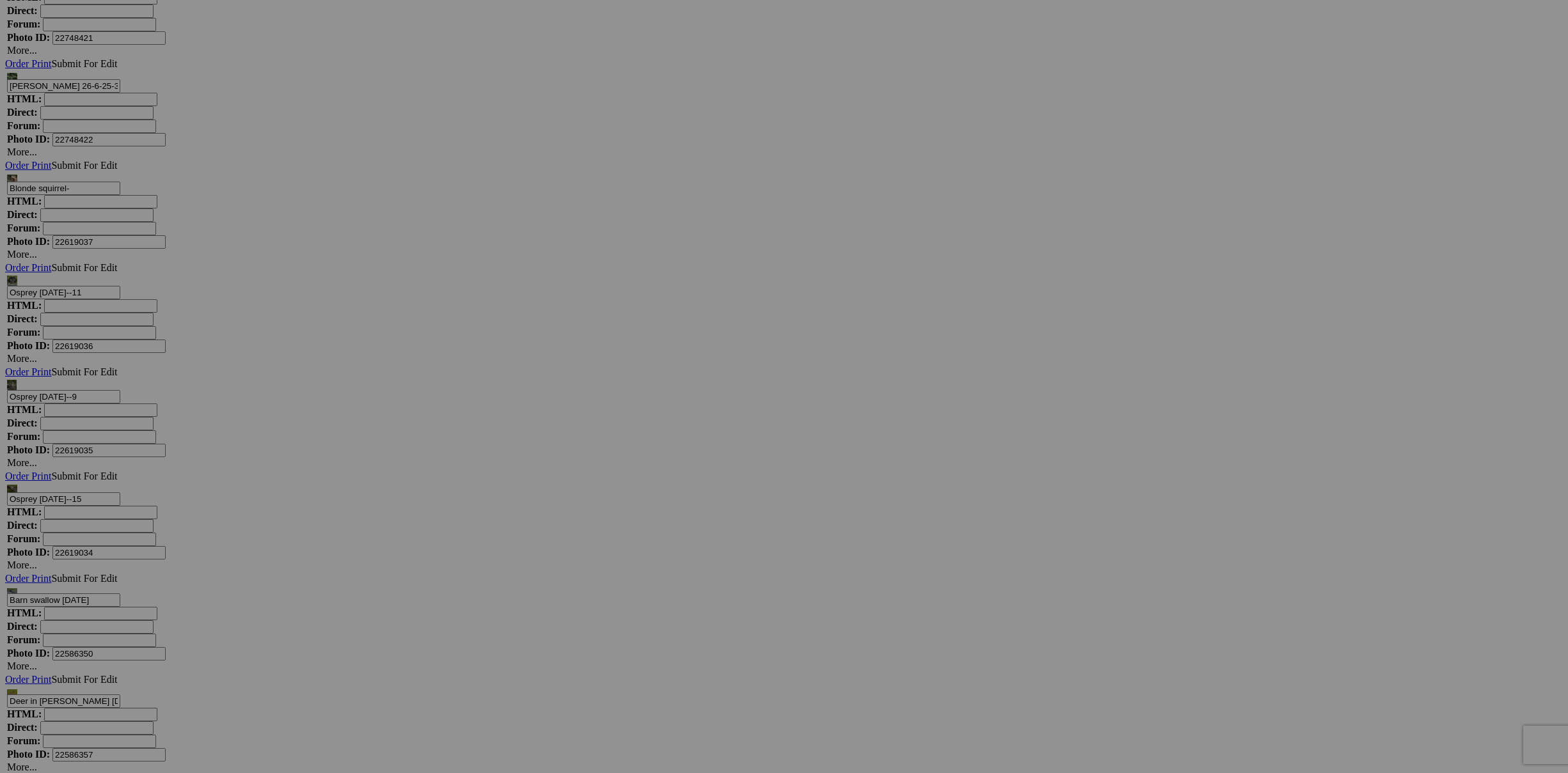
click at [699, 471] on span "Yes" at bounding box center [692, 471] width 15 height 11
click at [699, 472] on span "Yes" at bounding box center [692, 471] width 15 height 11
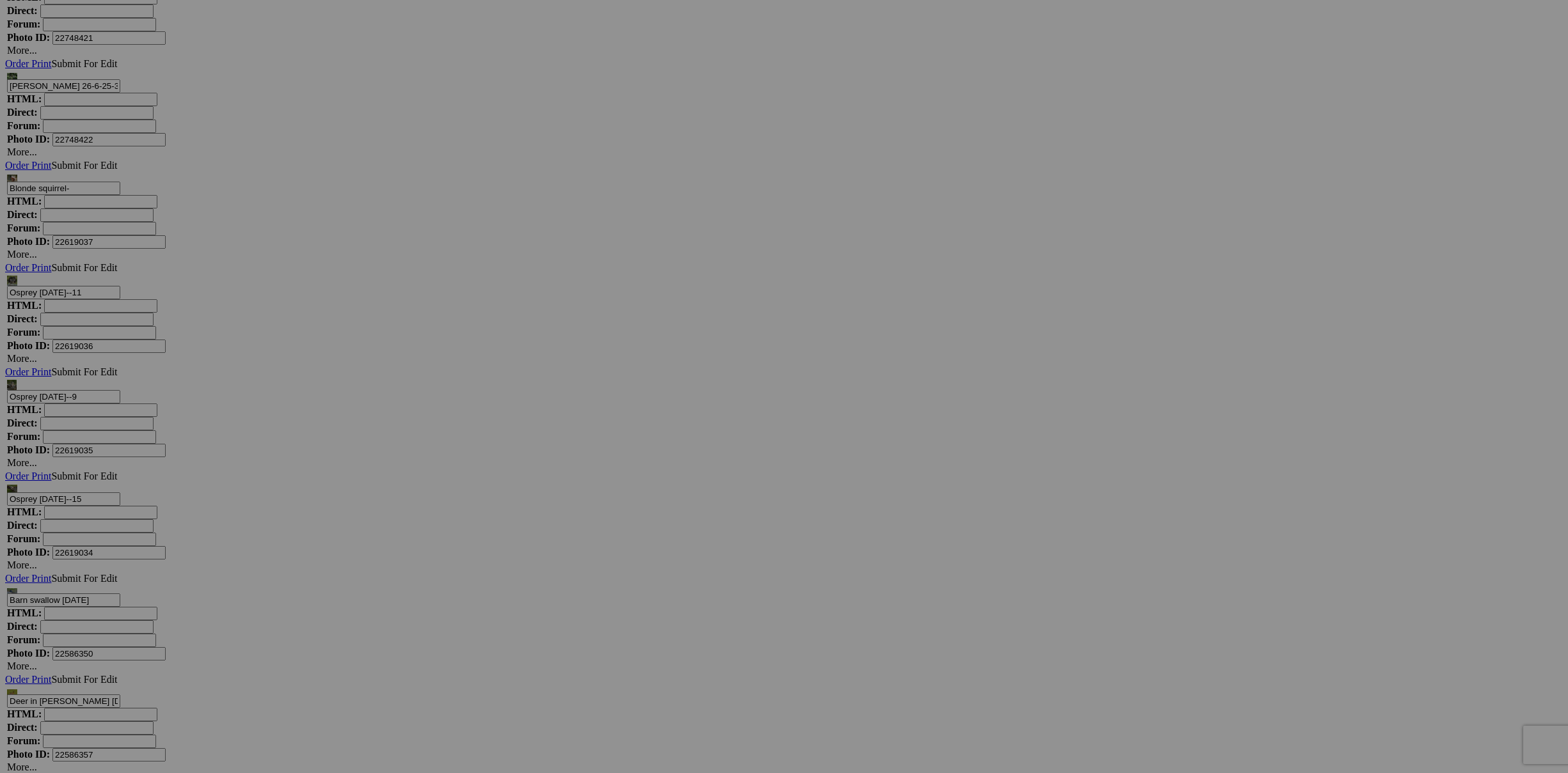
click at [699, 472] on span "Yes" at bounding box center [692, 471] width 15 height 11
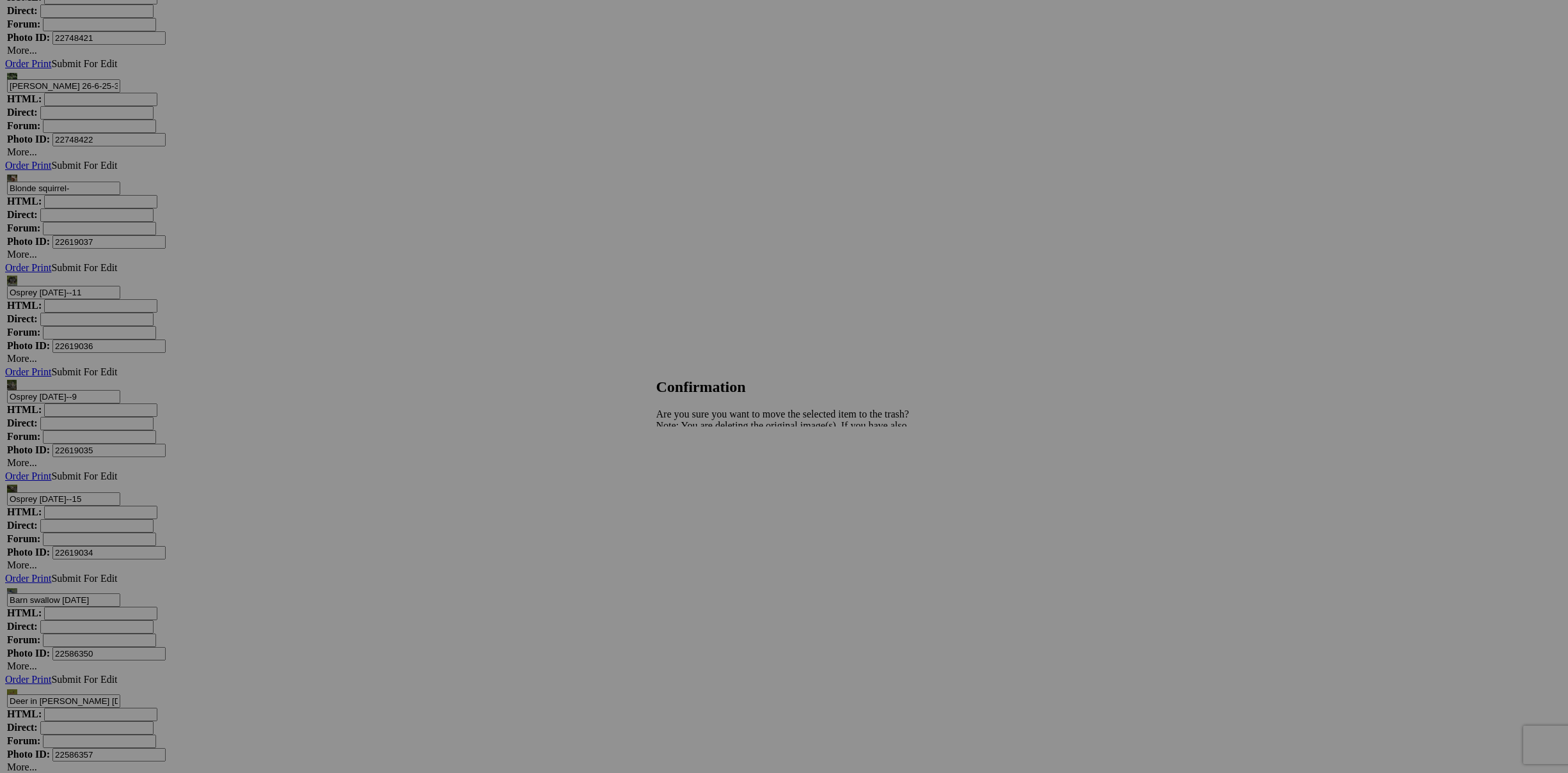
click at [699, 471] on span "Yes" at bounding box center [692, 471] width 15 height 11
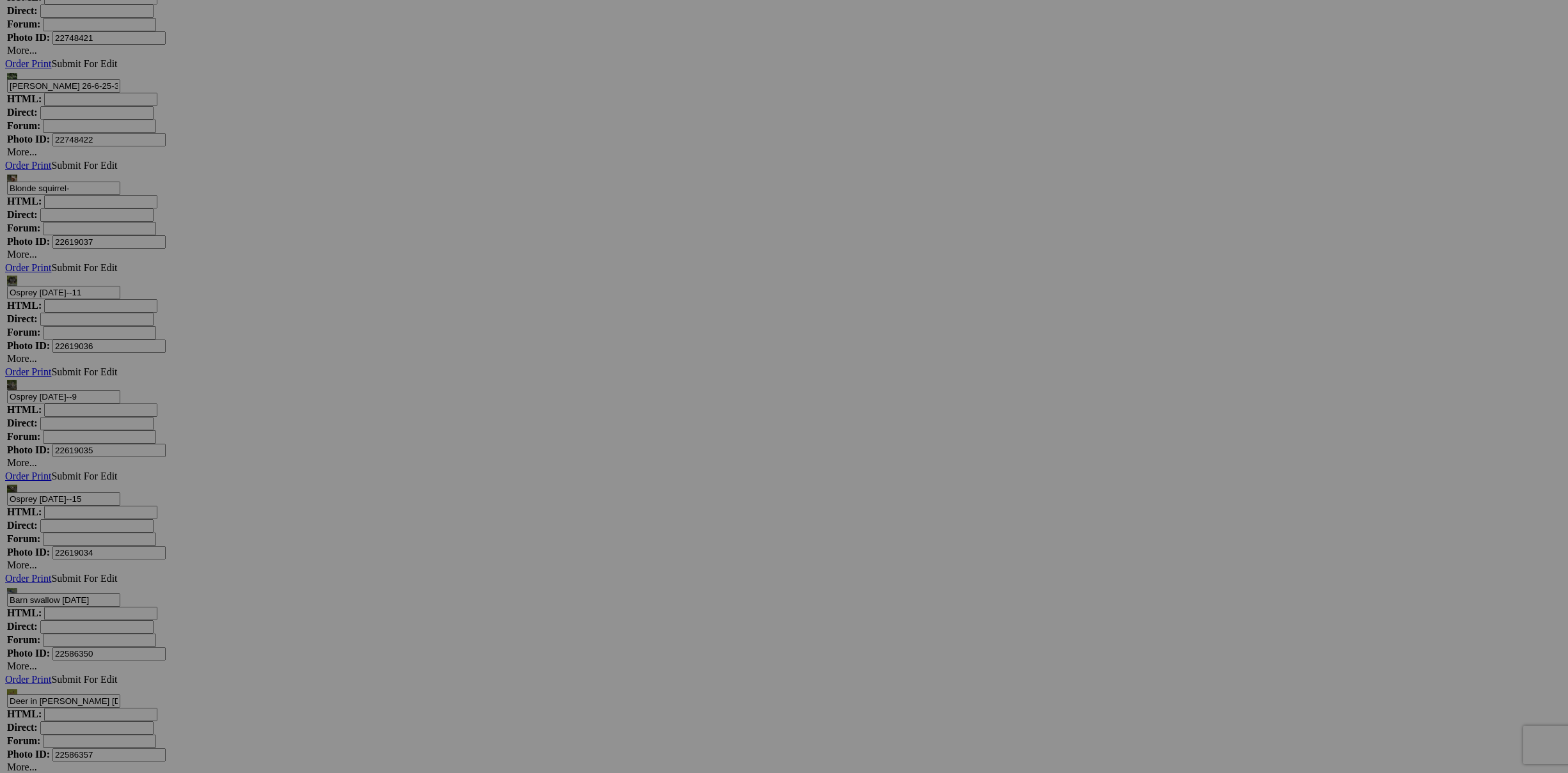
click at [699, 474] on link "Yes" at bounding box center [692, 471] width 15 height 11
click at [699, 472] on span "Yes" at bounding box center [692, 471] width 15 height 11
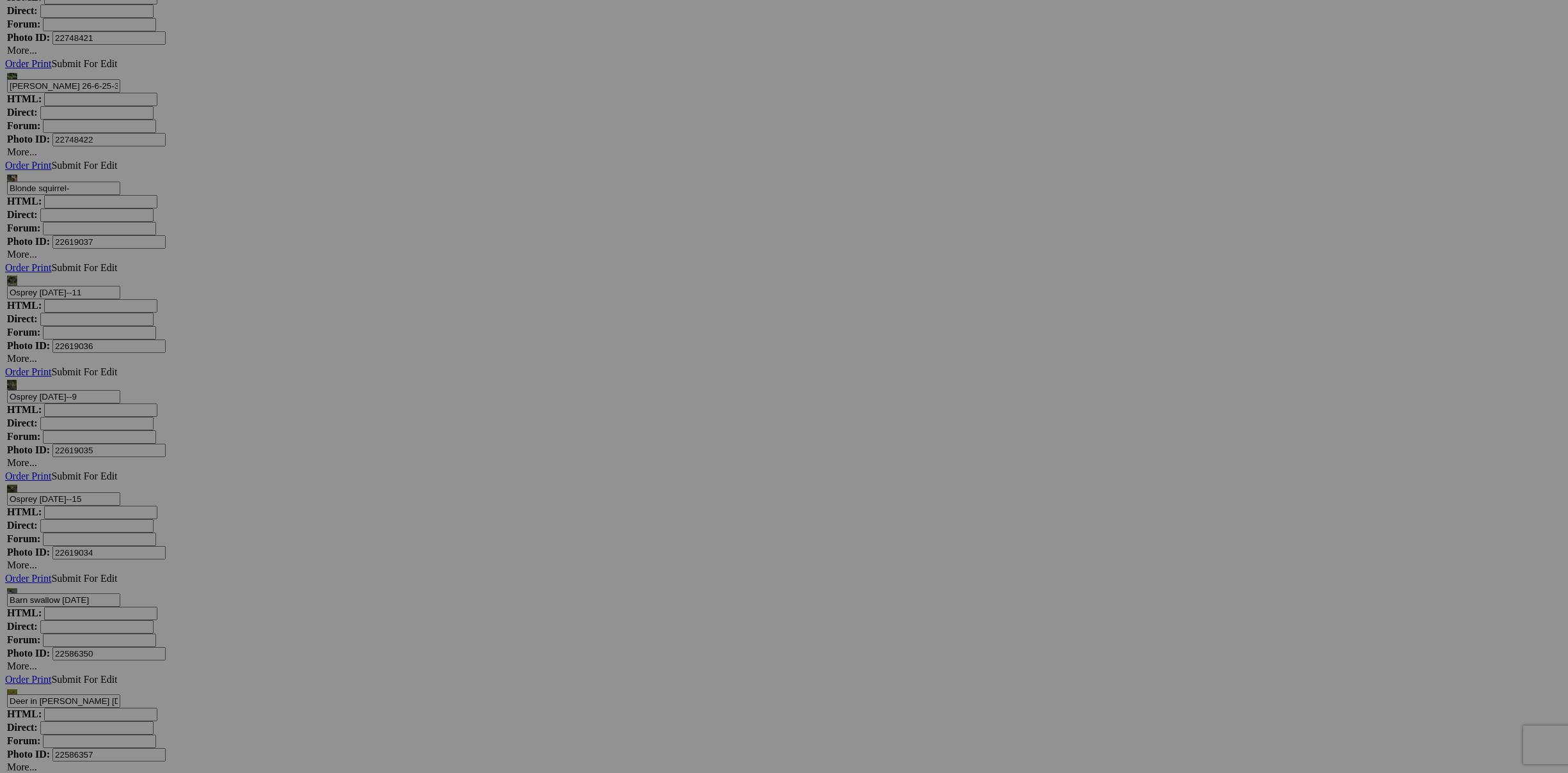
scroll to position [4519, 0]
click at [699, 472] on span "Yes" at bounding box center [692, 471] width 15 height 11
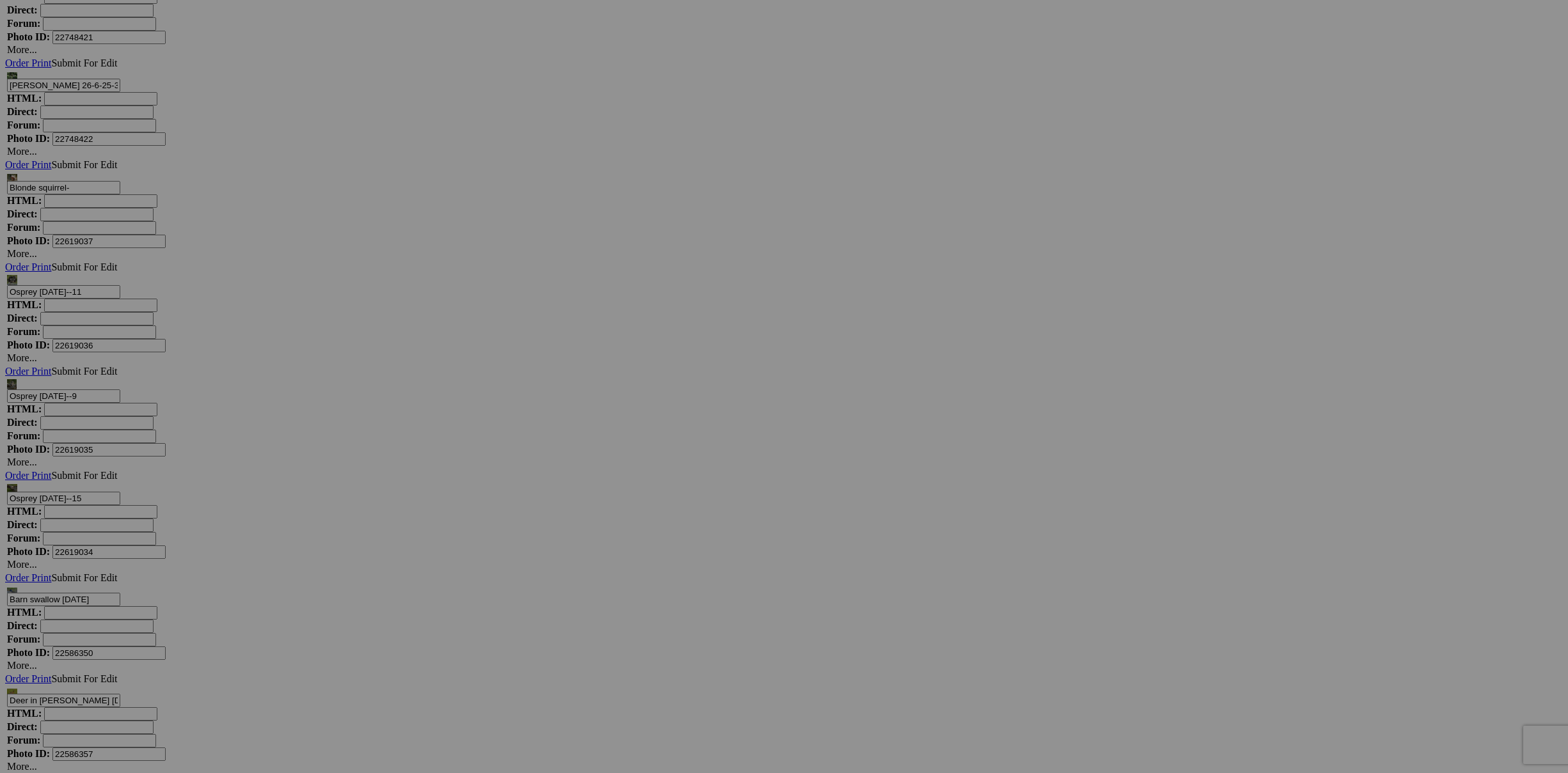
click at [699, 471] on span "Yes" at bounding box center [692, 471] width 15 height 11
click at [699, 470] on span "Yes" at bounding box center [692, 471] width 15 height 11
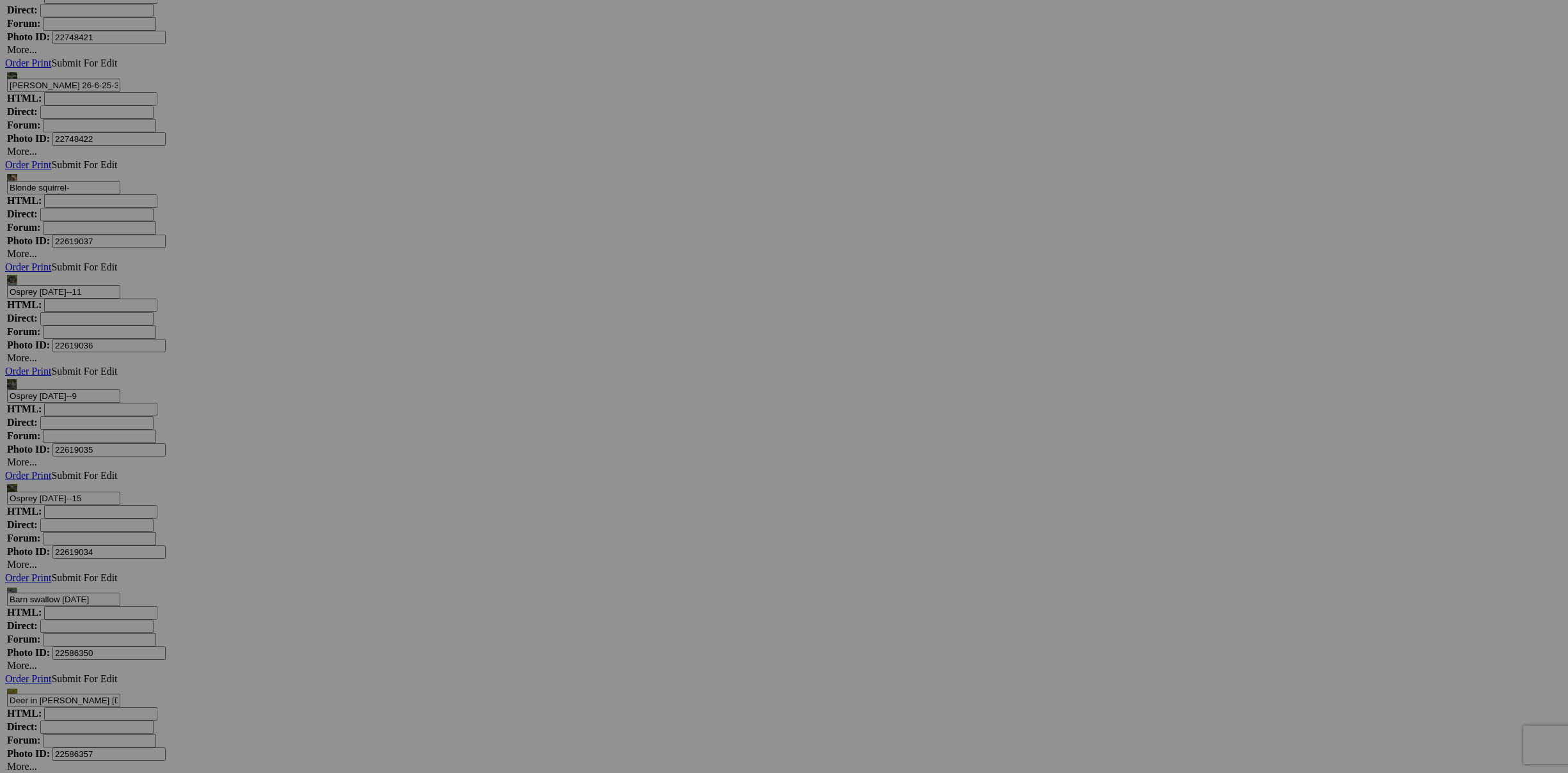
click at [699, 472] on span "Yes" at bounding box center [692, 471] width 15 height 11
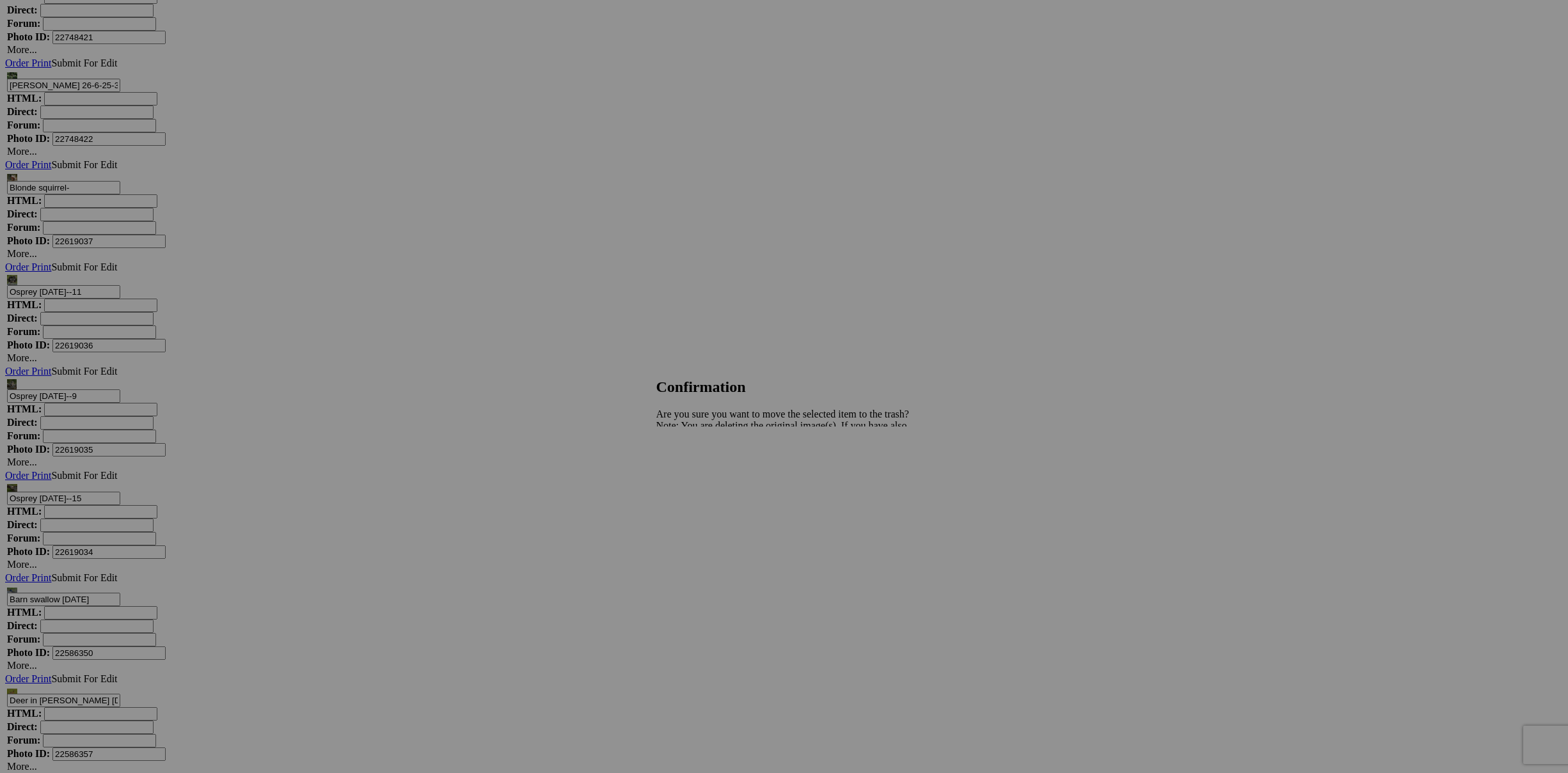
click at [699, 475] on link "Yes" at bounding box center [692, 471] width 15 height 11
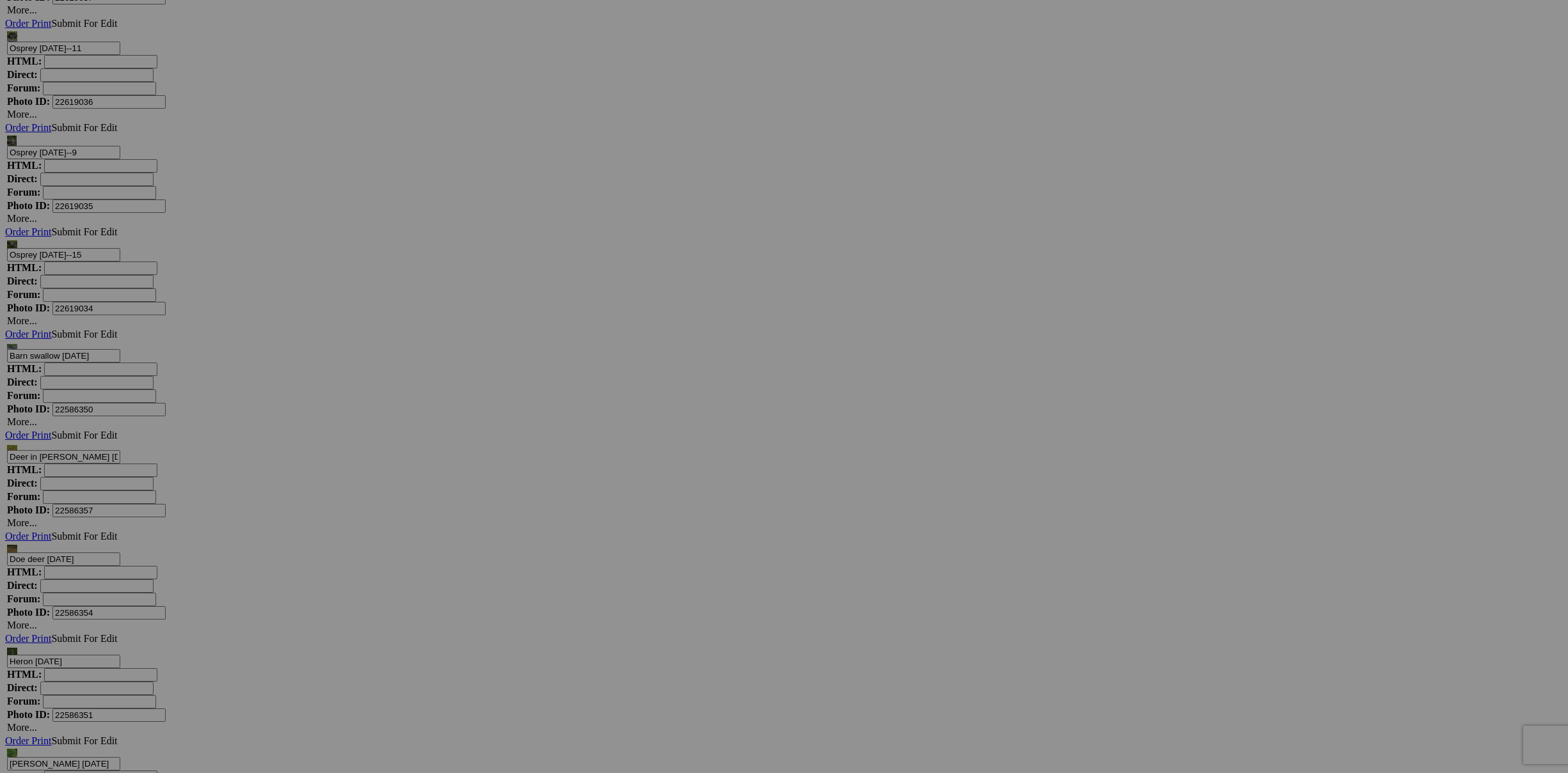
scroll to position [4766, 0]
click at [699, 472] on span "Yes" at bounding box center [692, 471] width 15 height 11
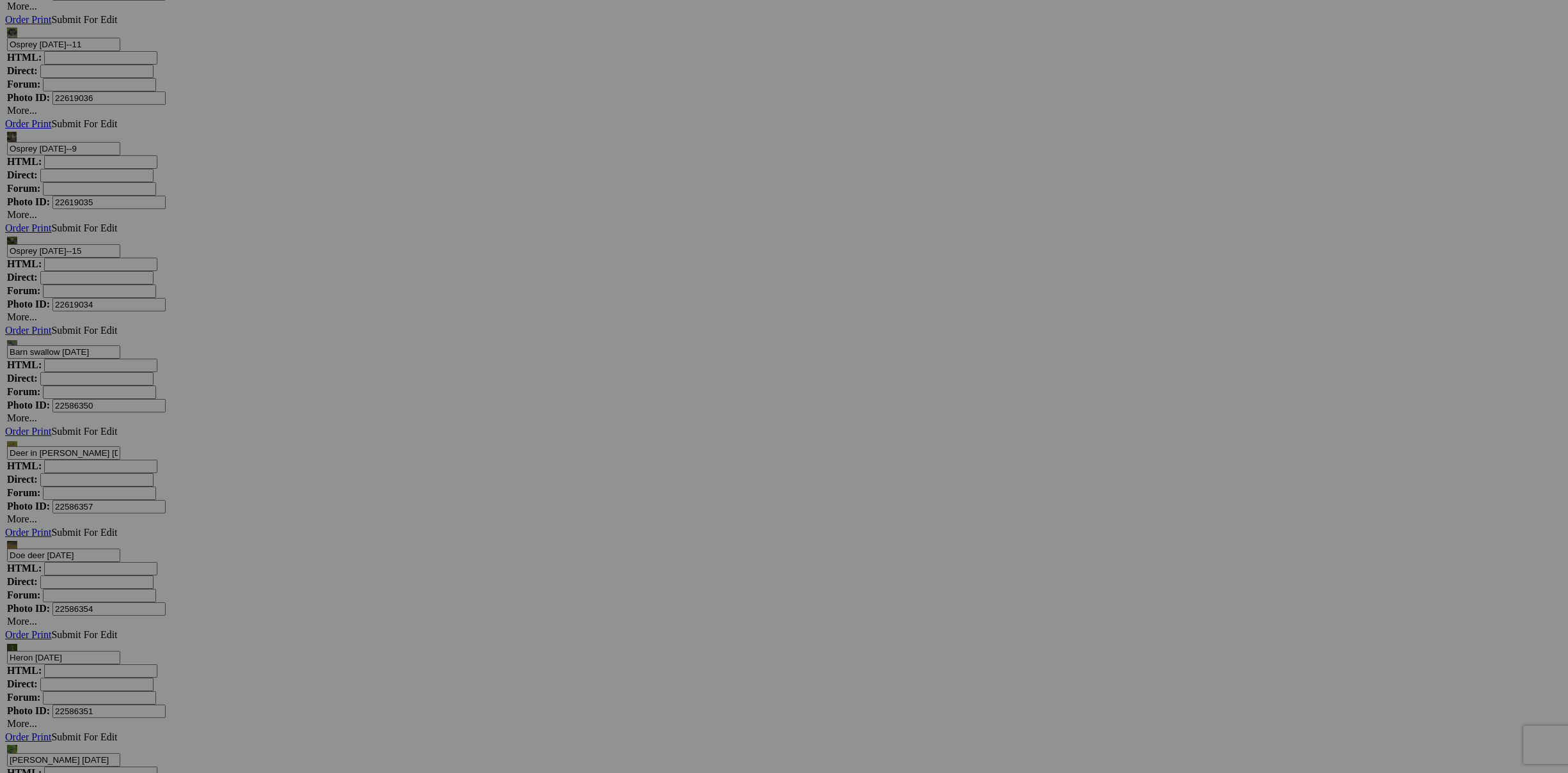
click at [699, 470] on span "Yes" at bounding box center [692, 471] width 15 height 11
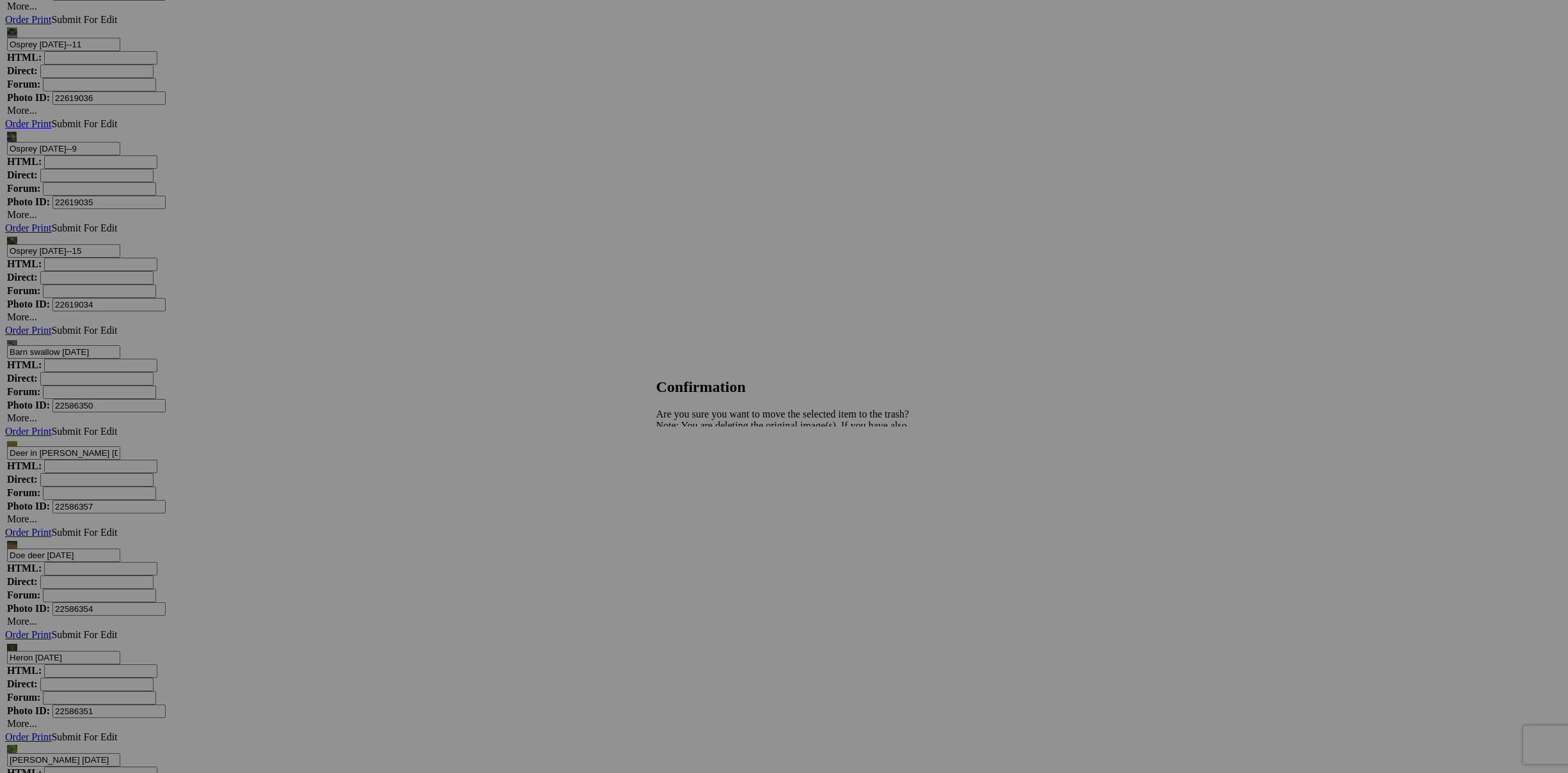
click at [699, 472] on link "Yes" at bounding box center [692, 471] width 15 height 11
click at [699, 472] on span "Yes" at bounding box center [692, 471] width 15 height 11
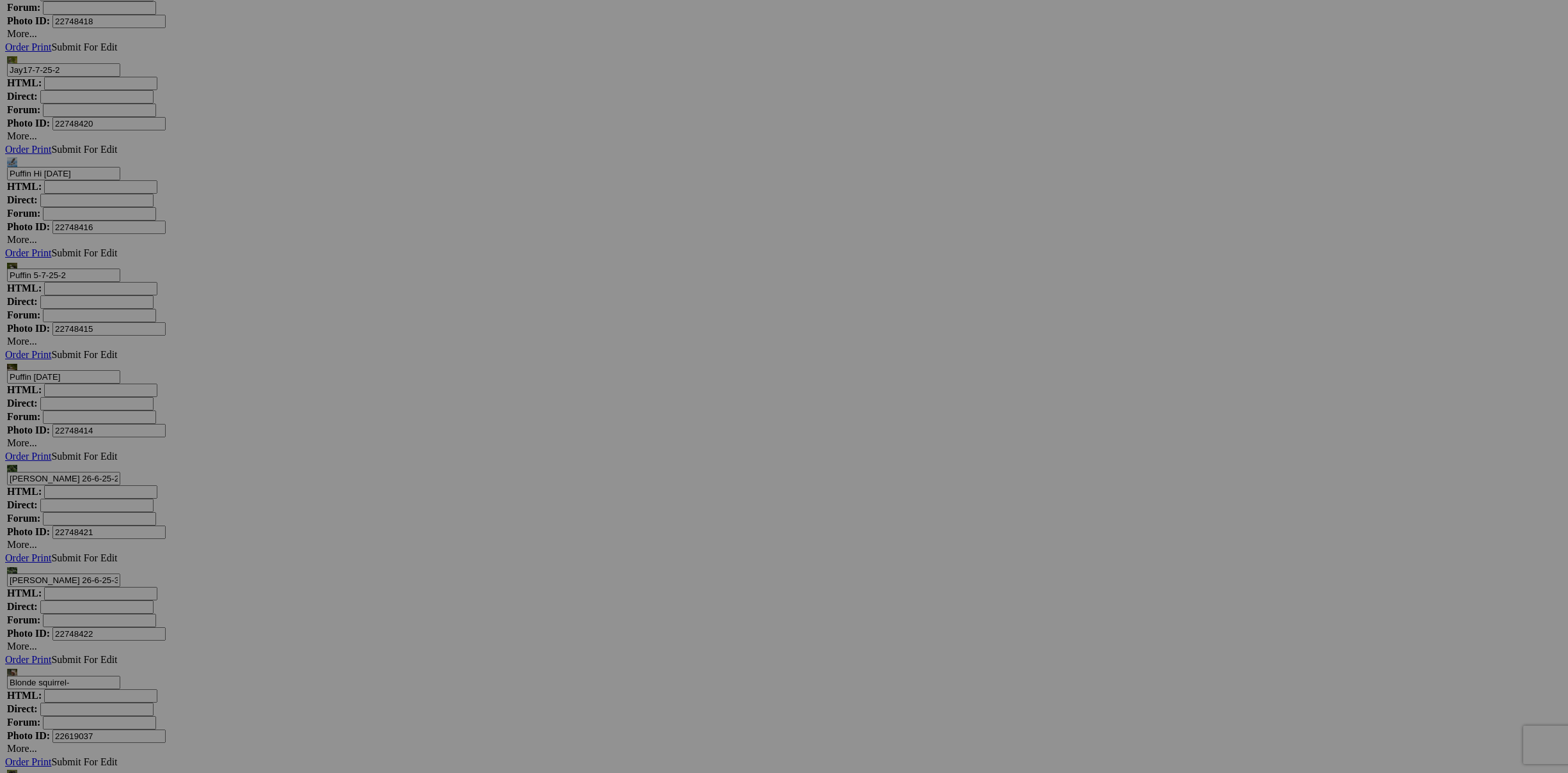
scroll to position [4023, 0]
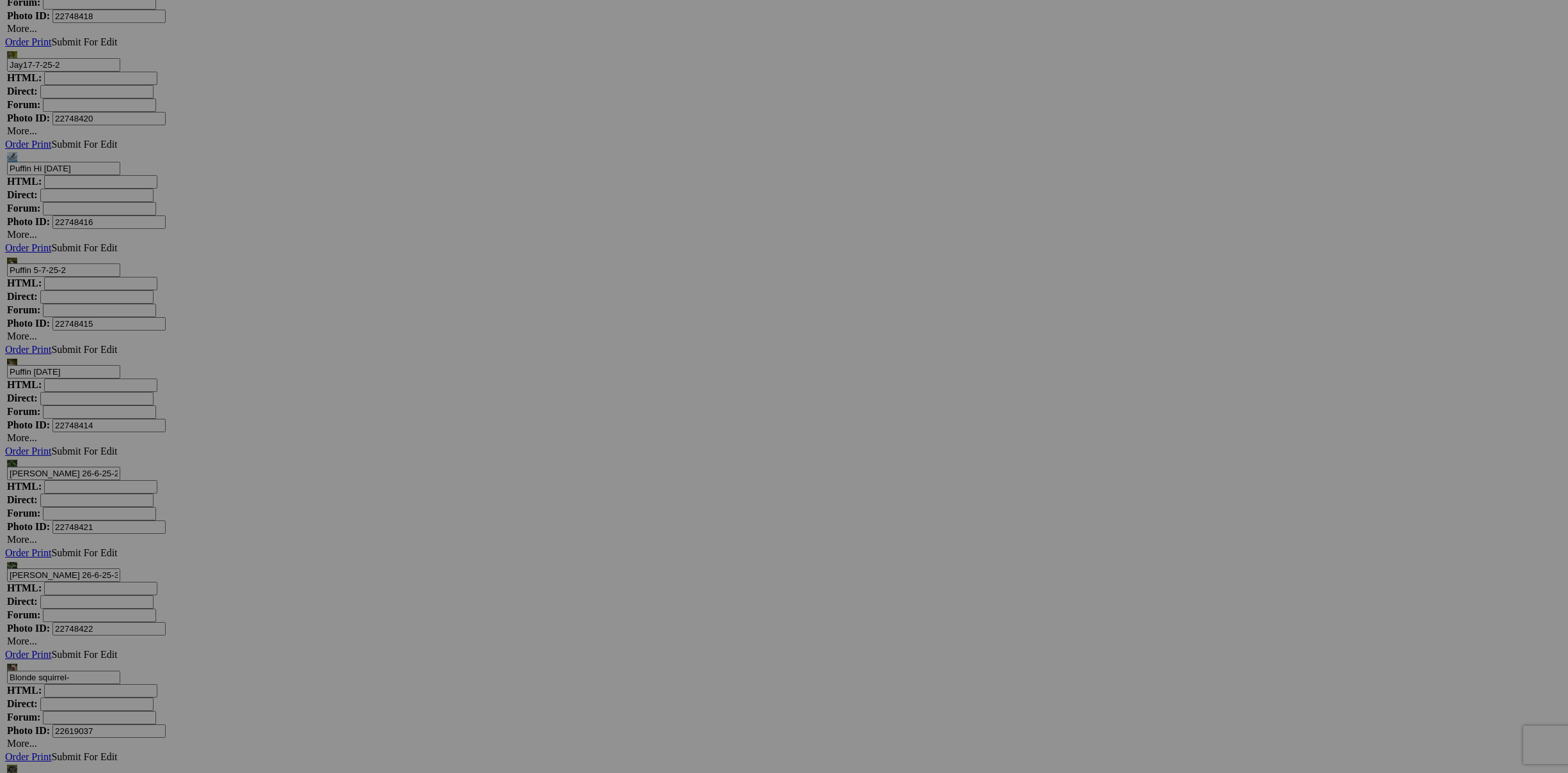
scroll to position [4029, 0]
click at [699, 474] on span "Yes" at bounding box center [692, 471] width 15 height 11
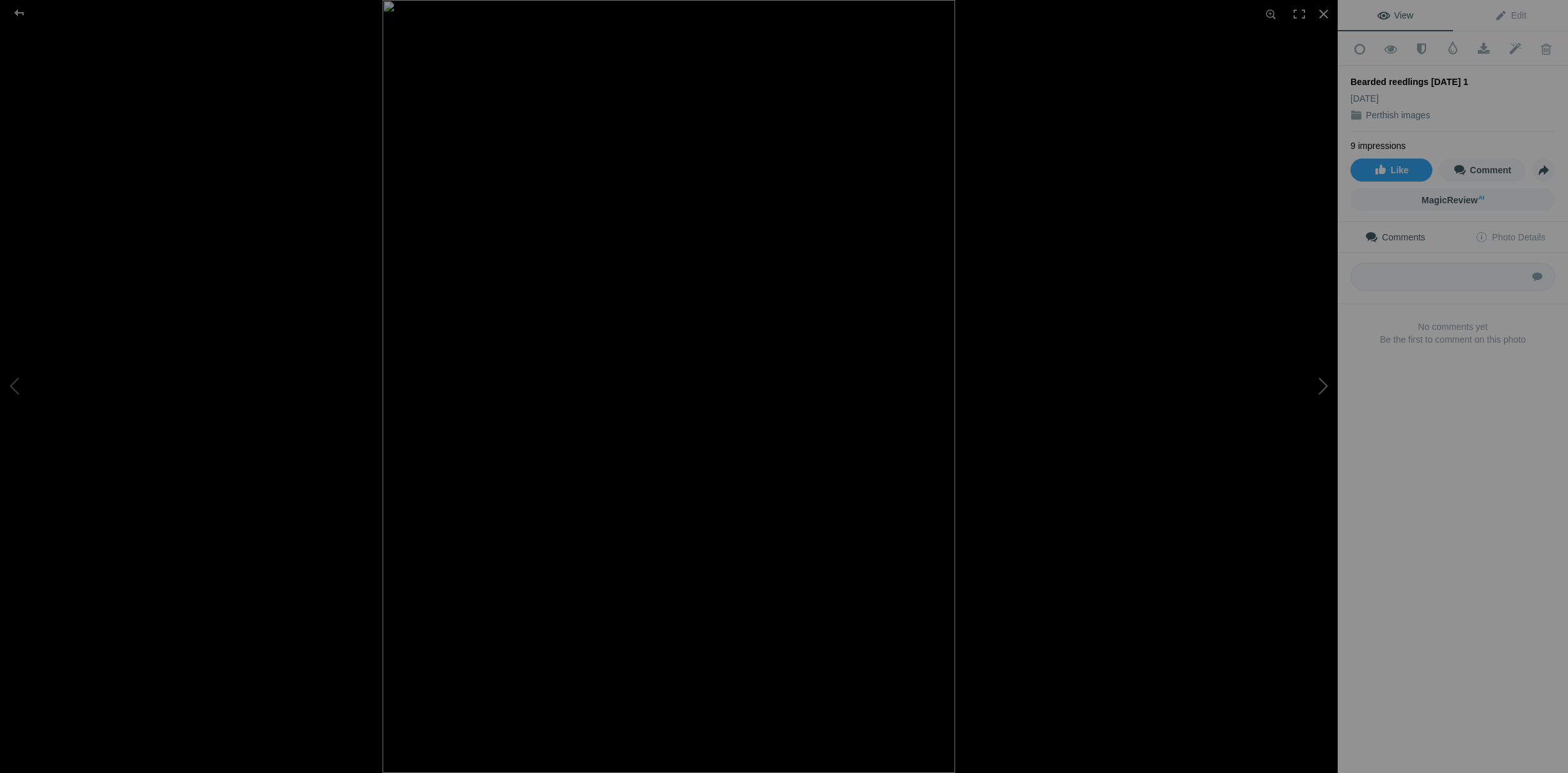
click at [1324, 386] on button at bounding box center [1290, 386] width 96 height 279
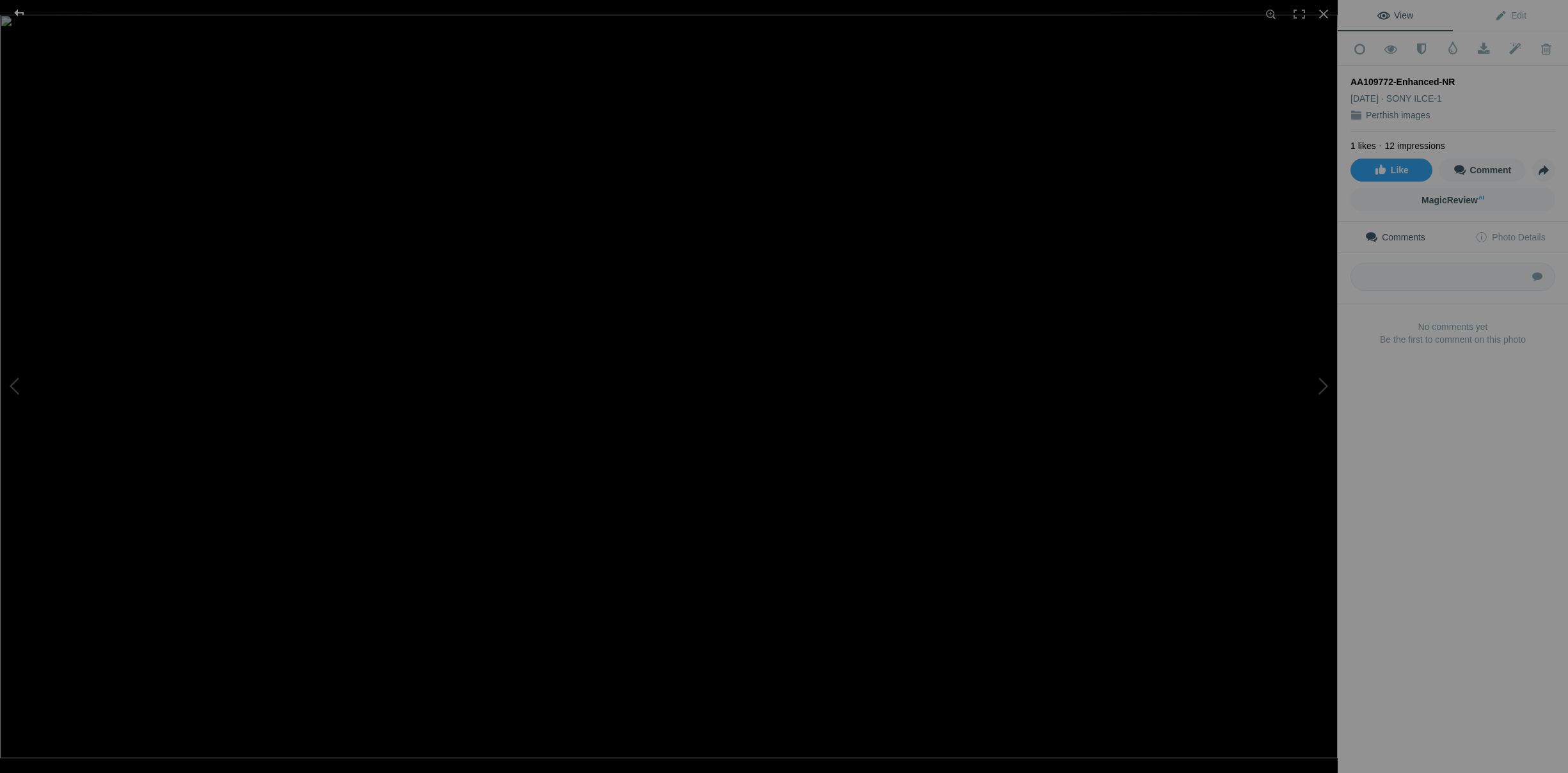
click at [19, 14] on div at bounding box center [19, 13] width 46 height 26
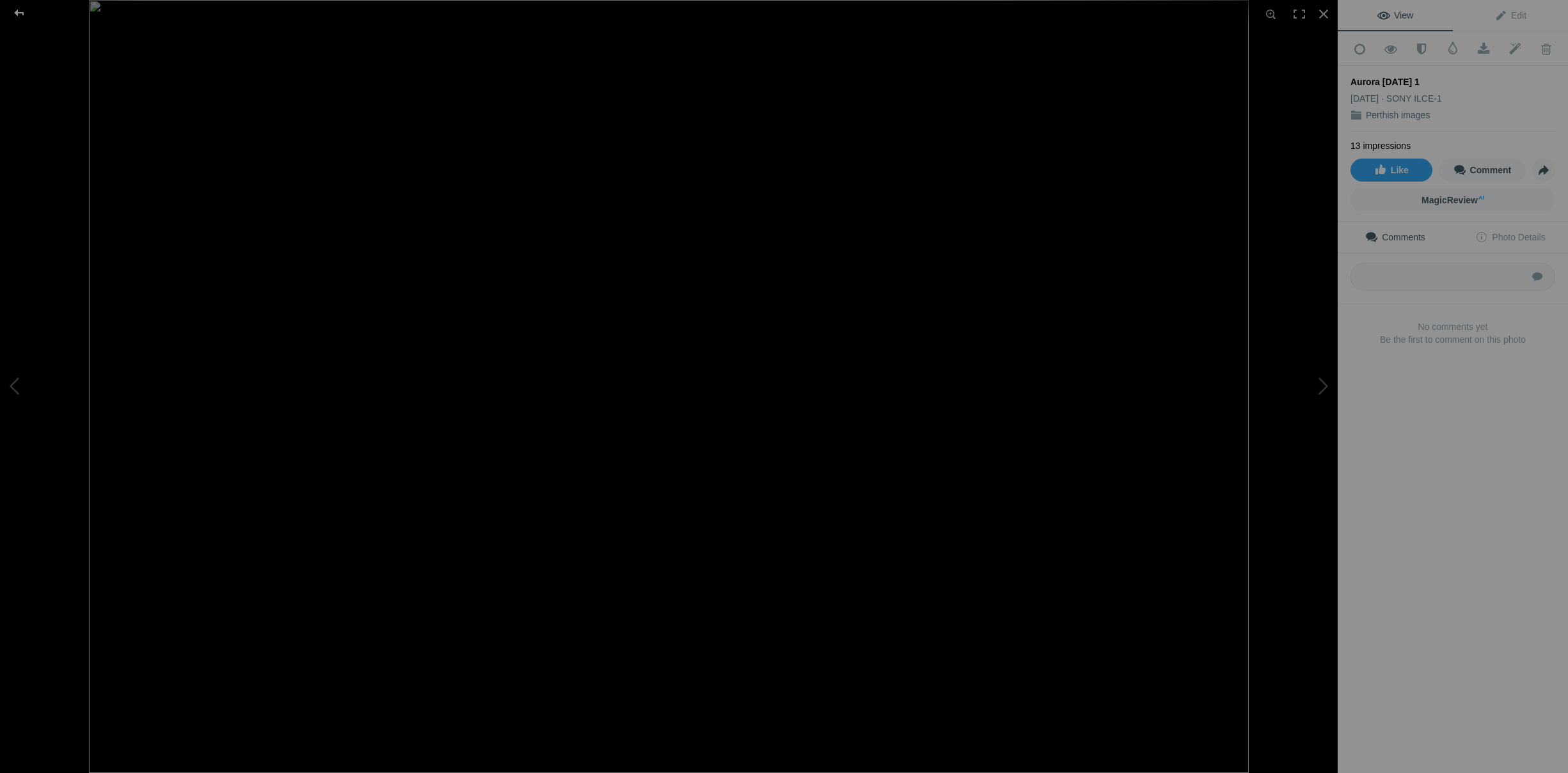
click at [17, 10] on div at bounding box center [19, 13] width 46 height 26
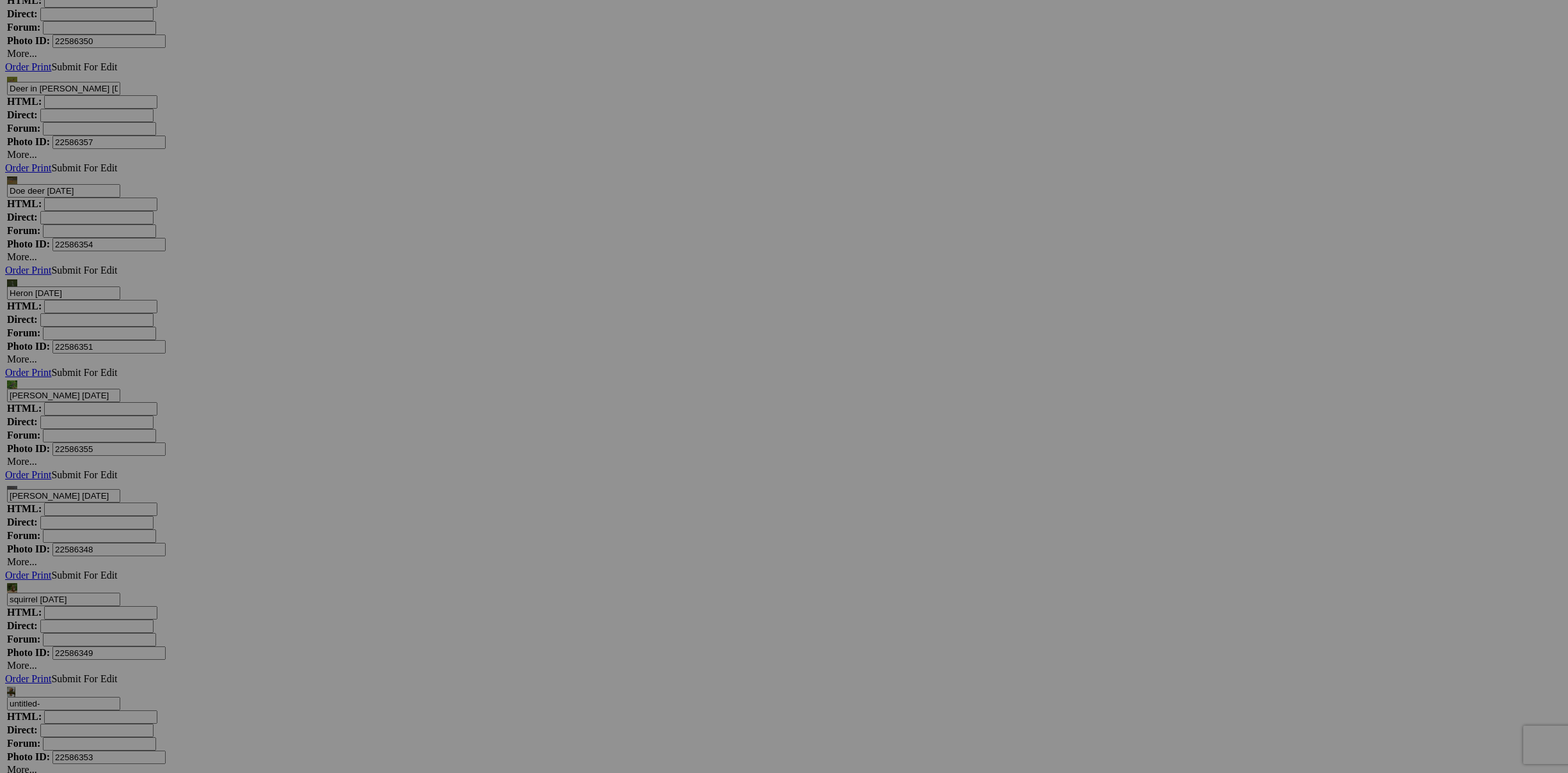
scroll to position [5125, 0]
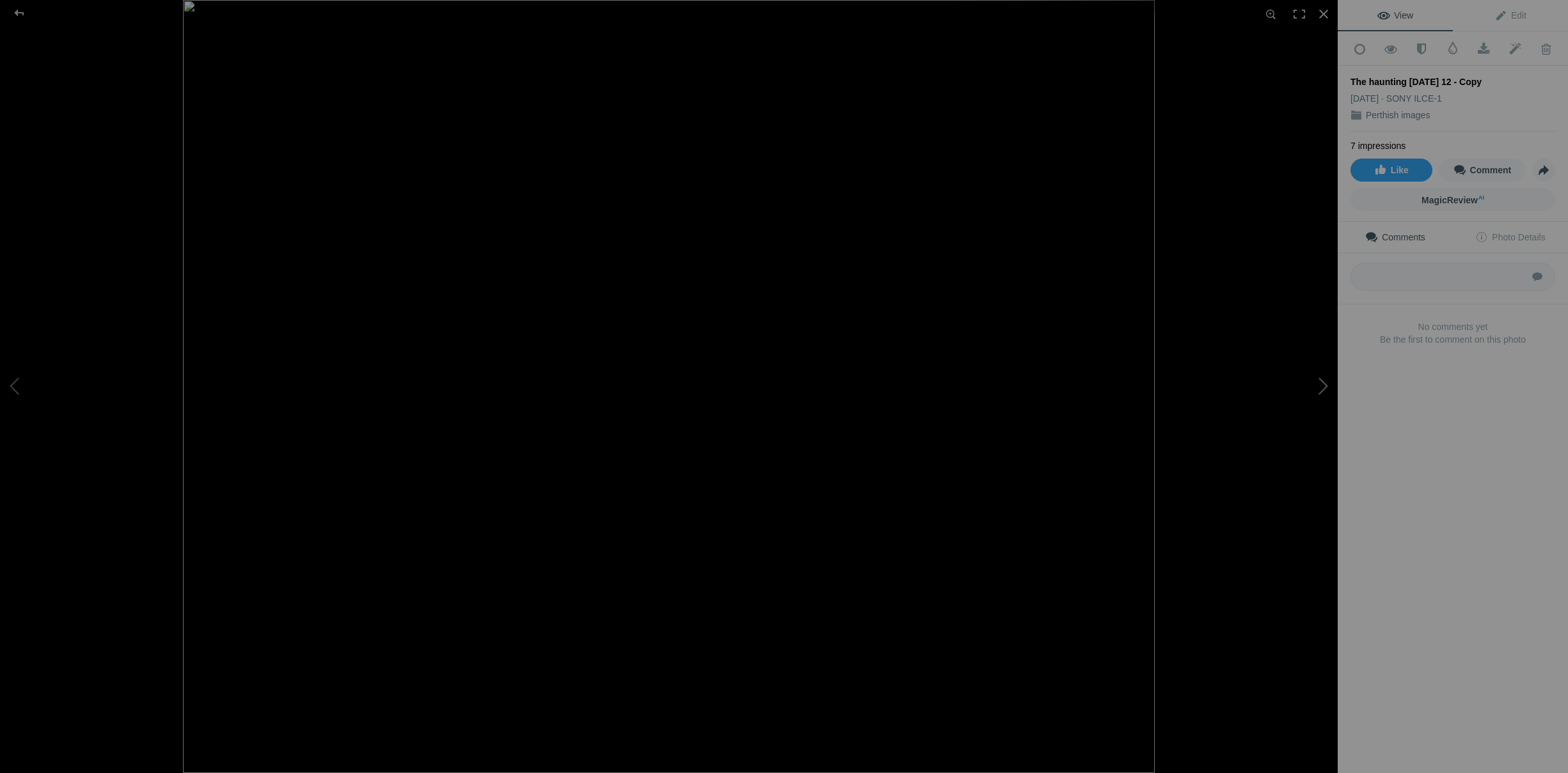
click at [1322, 384] on button at bounding box center [1290, 386] width 96 height 279
click at [21, 383] on button at bounding box center [48, 386] width 96 height 279
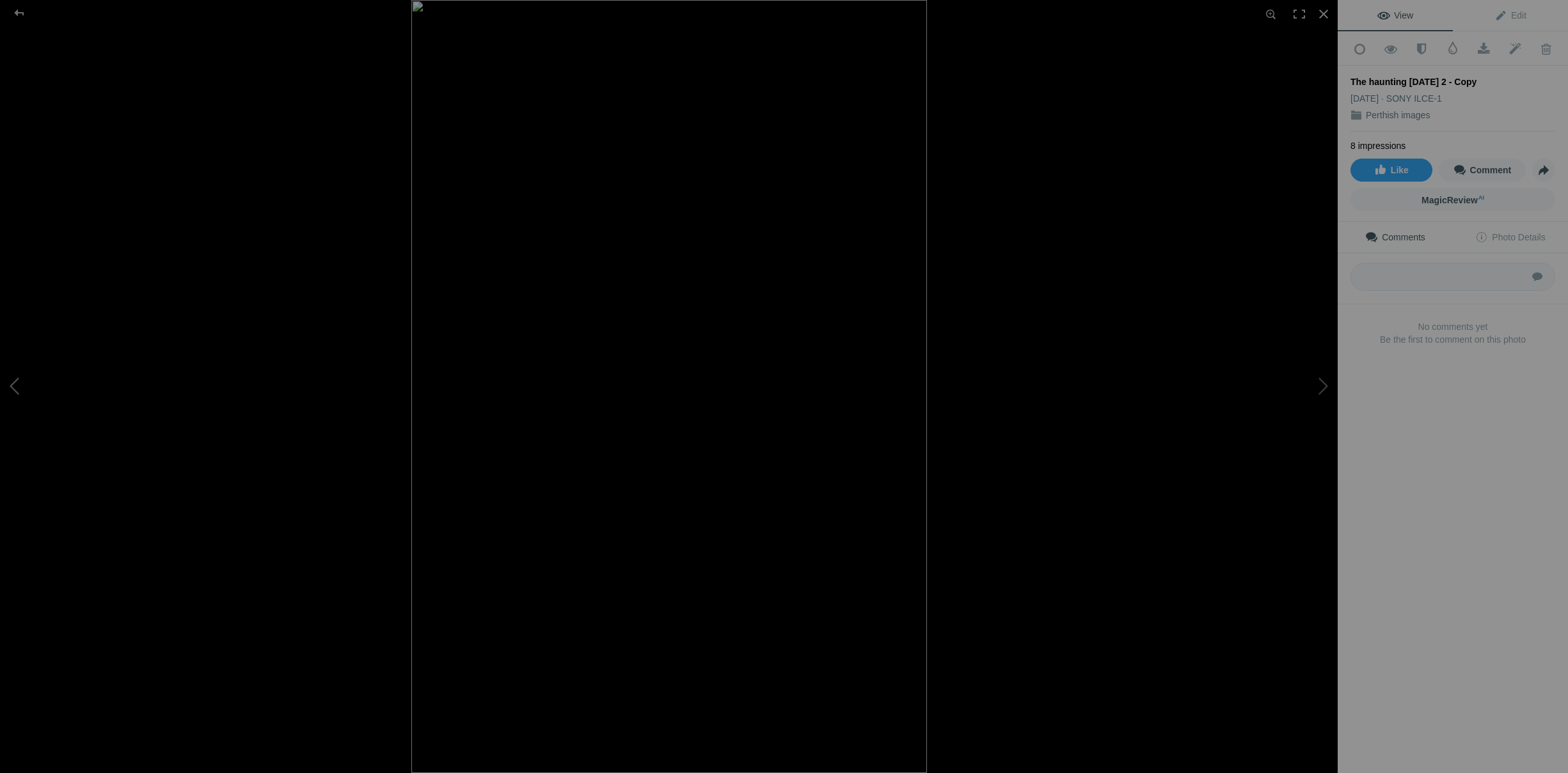
click at [21, 383] on button at bounding box center [48, 386] width 96 height 279
click at [1320, 386] on button at bounding box center [1290, 386] width 96 height 279
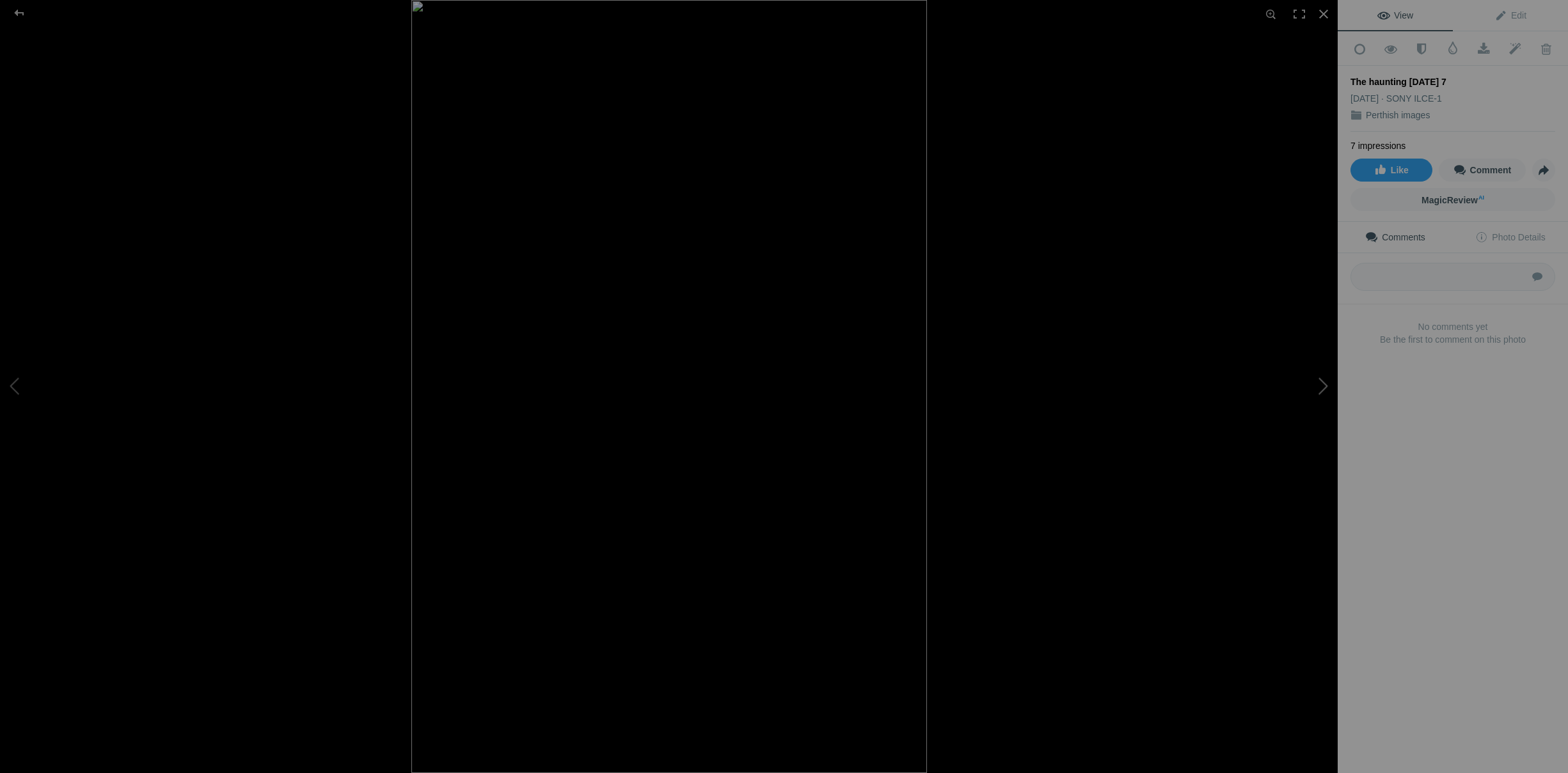
click at [1320, 386] on button at bounding box center [1290, 386] width 96 height 279
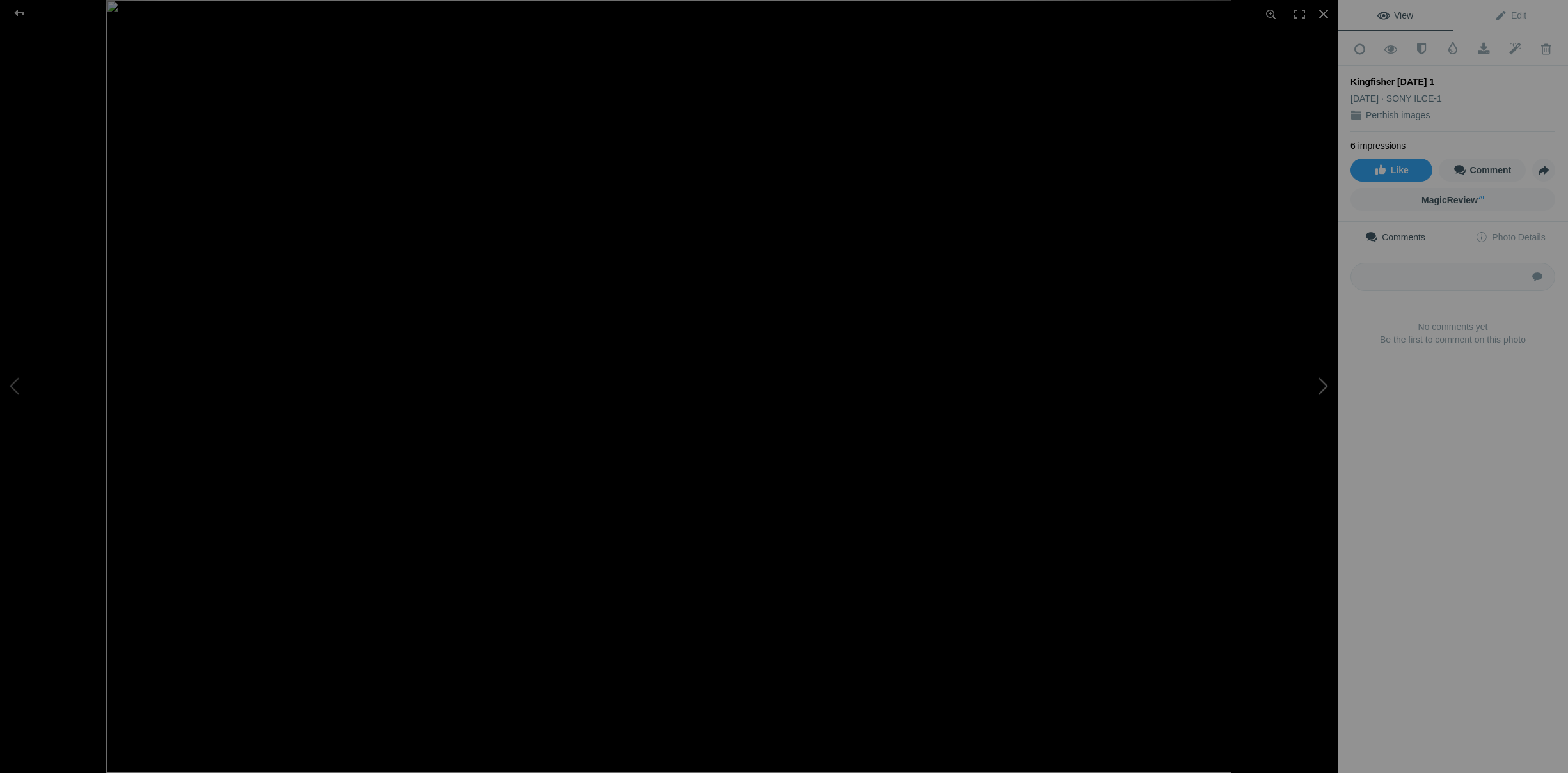
click at [1320, 386] on button at bounding box center [1290, 386] width 96 height 279
